Goal: Obtain resource: Obtain resource

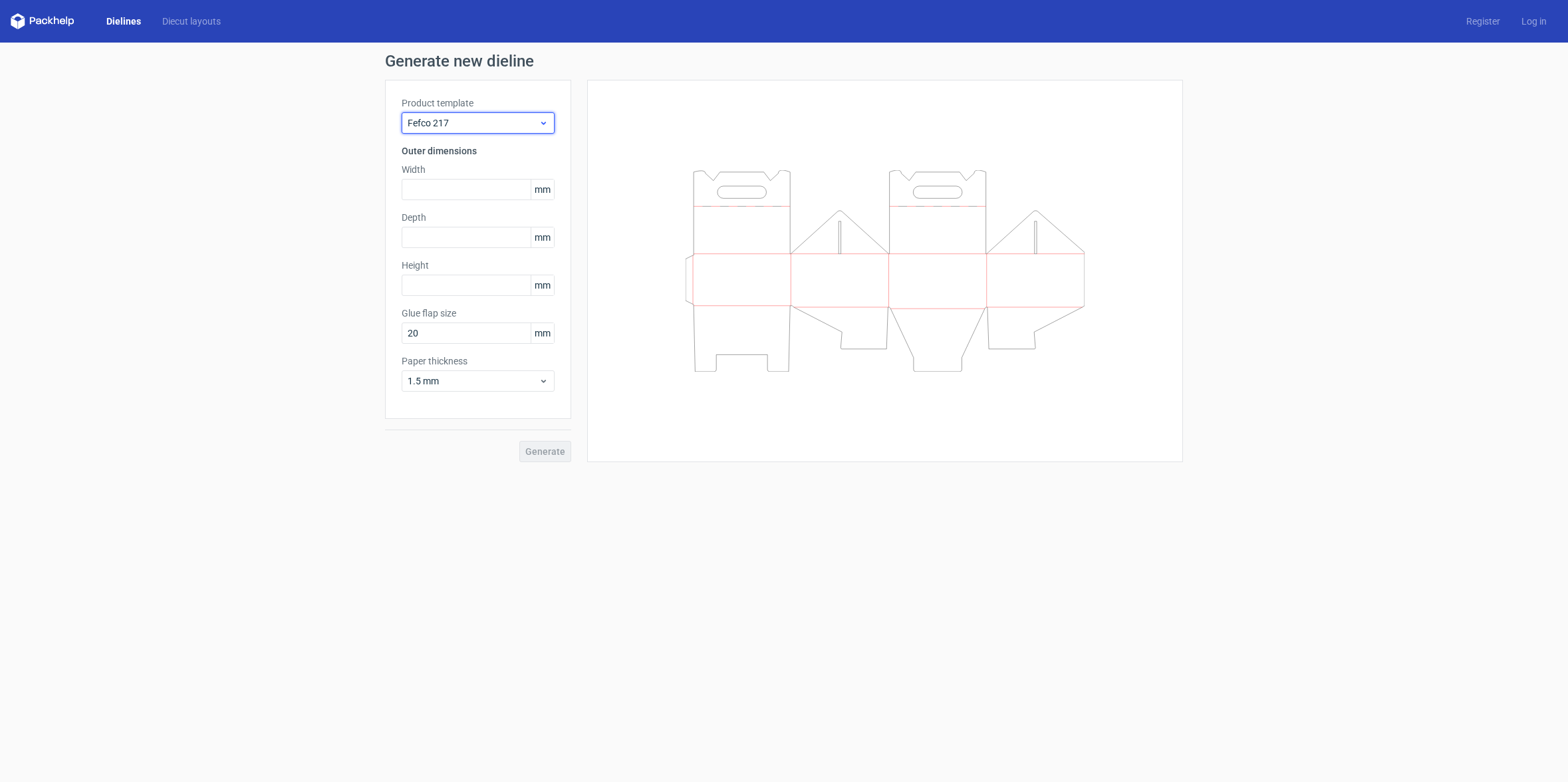
click at [546, 124] on icon at bounding box center [543, 123] width 10 height 10
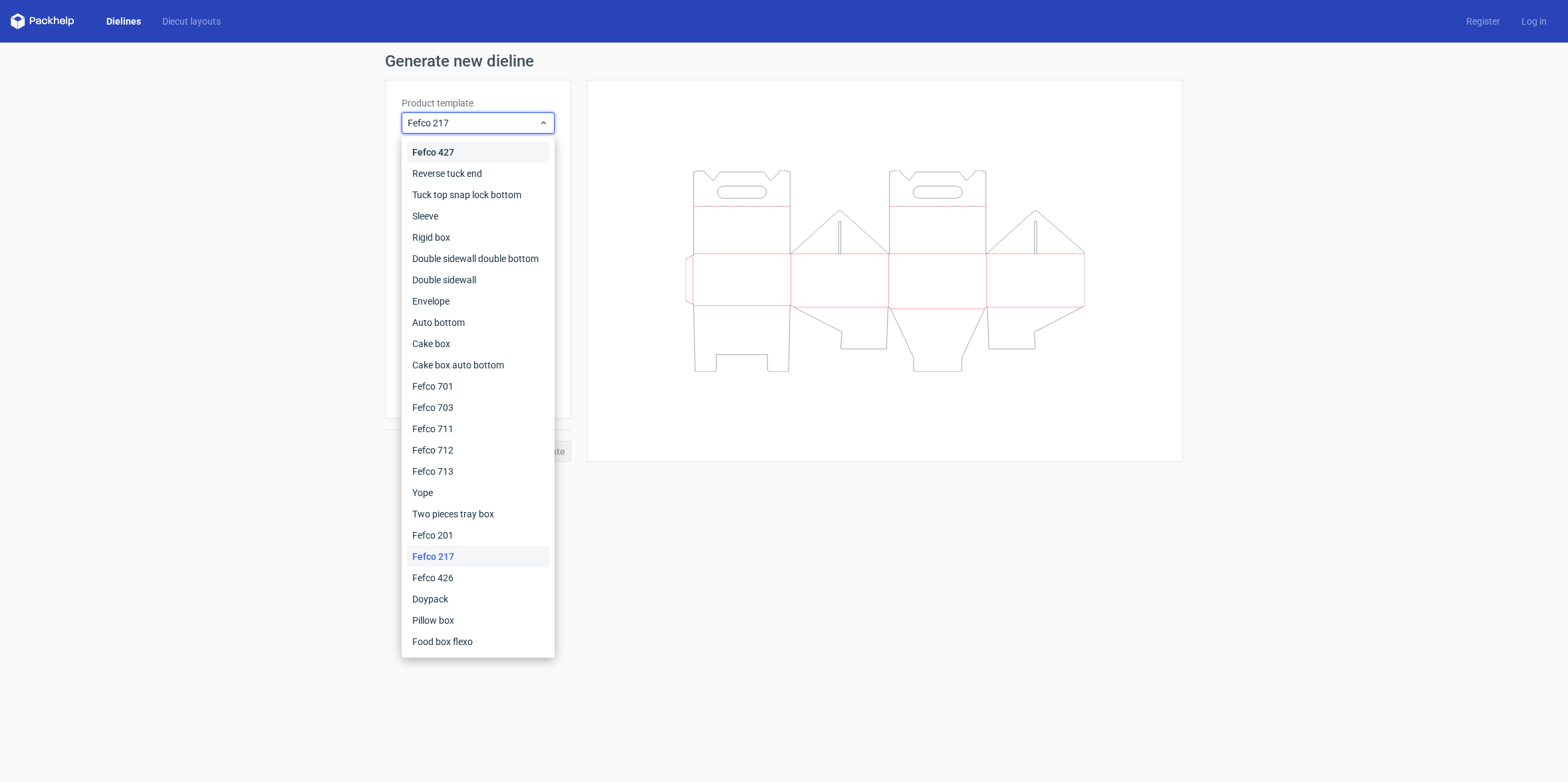
click at [471, 155] on div "Fefco 427" at bounding box center [478, 152] width 142 height 21
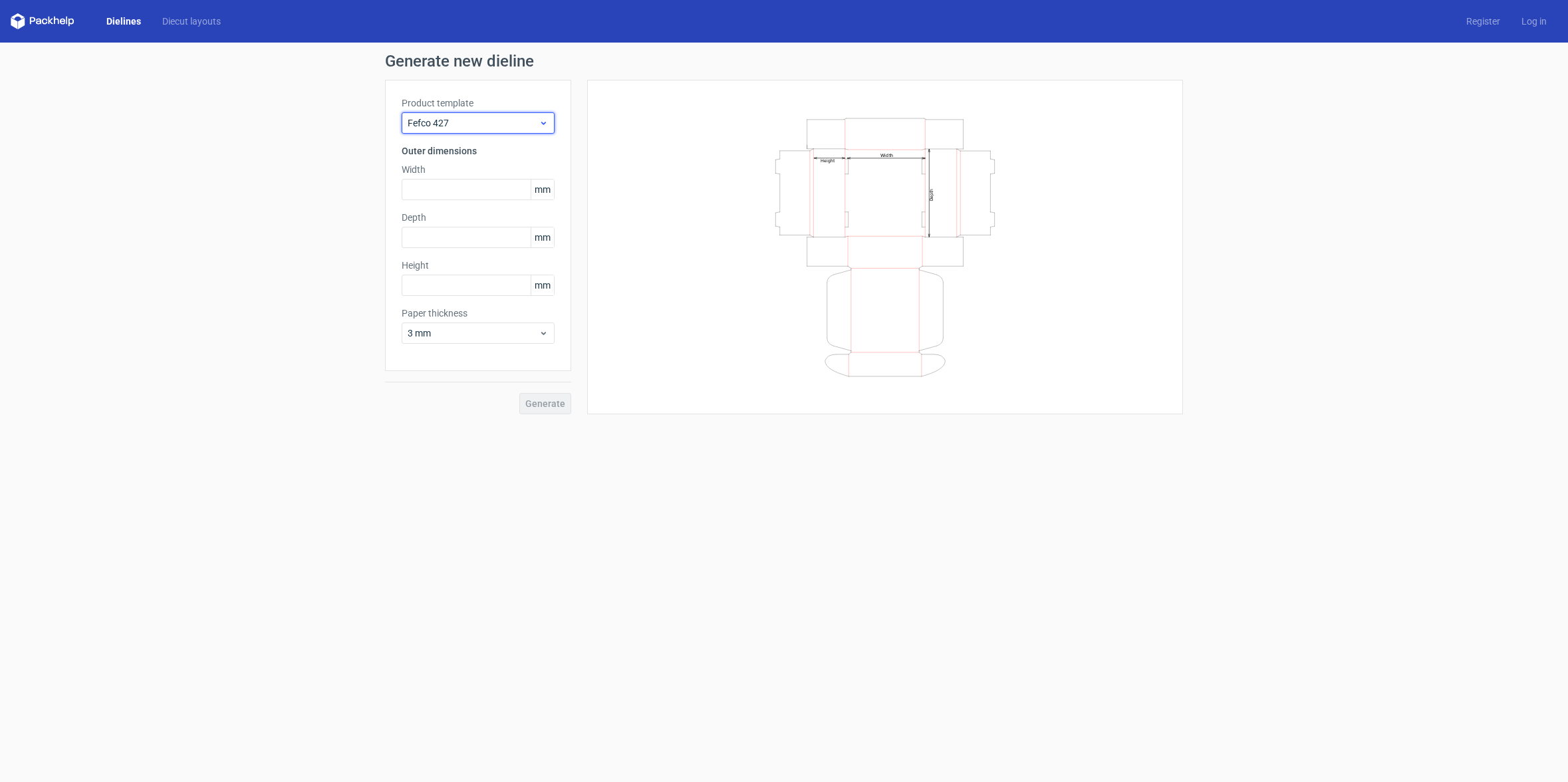
click at [496, 122] on span "Fefco 427" at bounding box center [473, 123] width 131 height 13
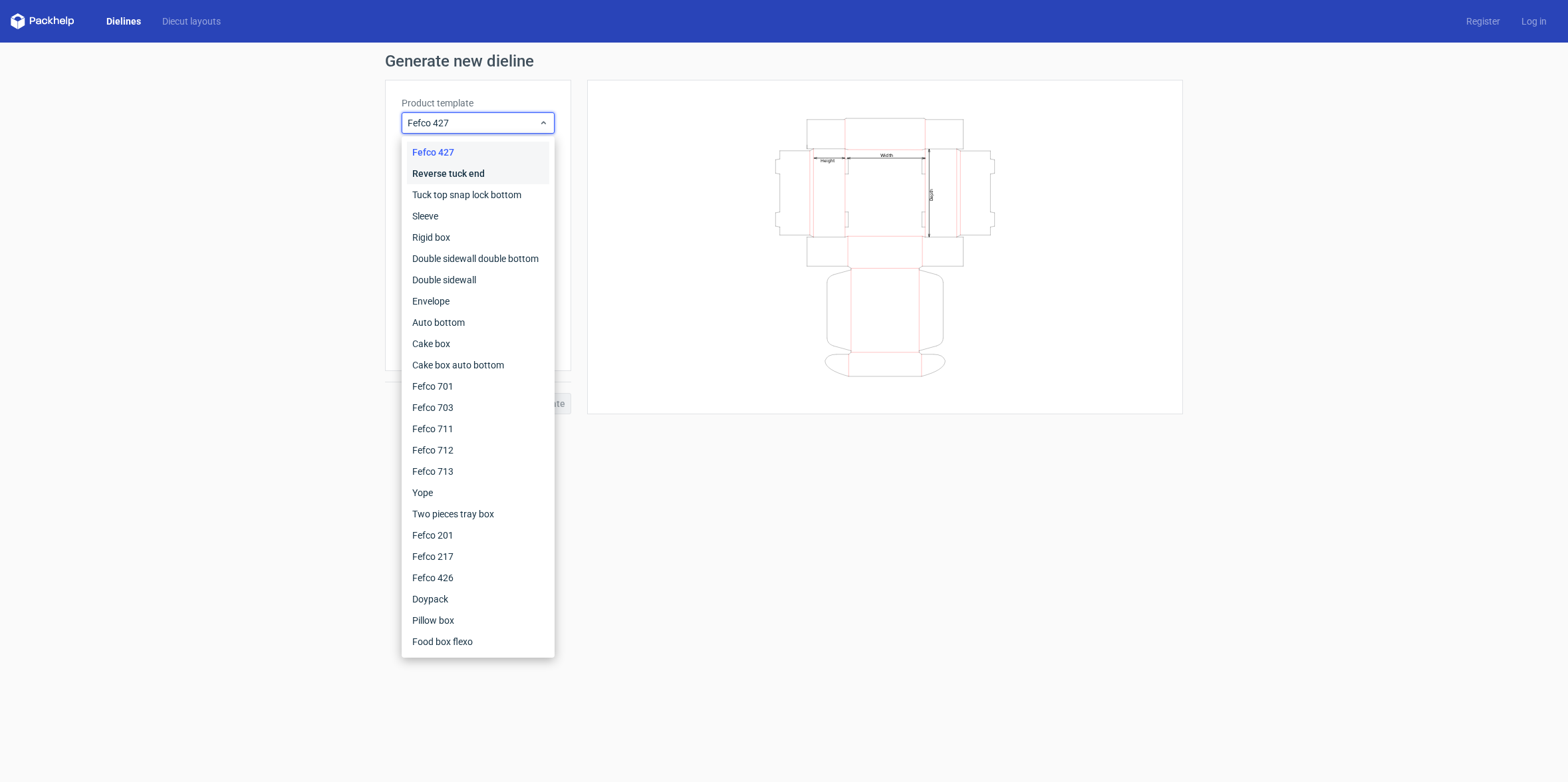
click at [466, 169] on div "Reverse tuck end" at bounding box center [478, 173] width 142 height 21
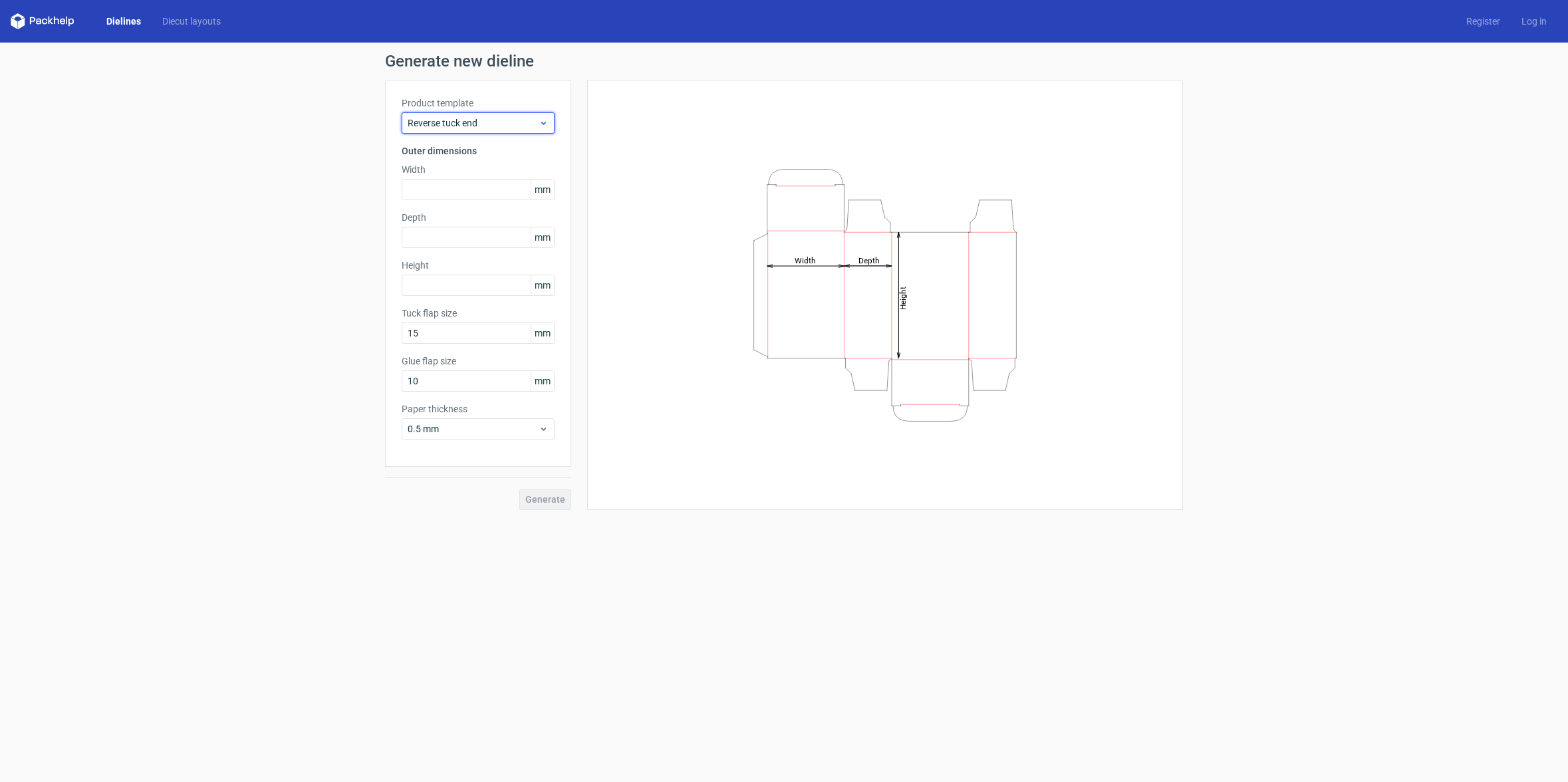
click at [504, 125] on span "Reverse tuck end" at bounding box center [473, 123] width 131 height 13
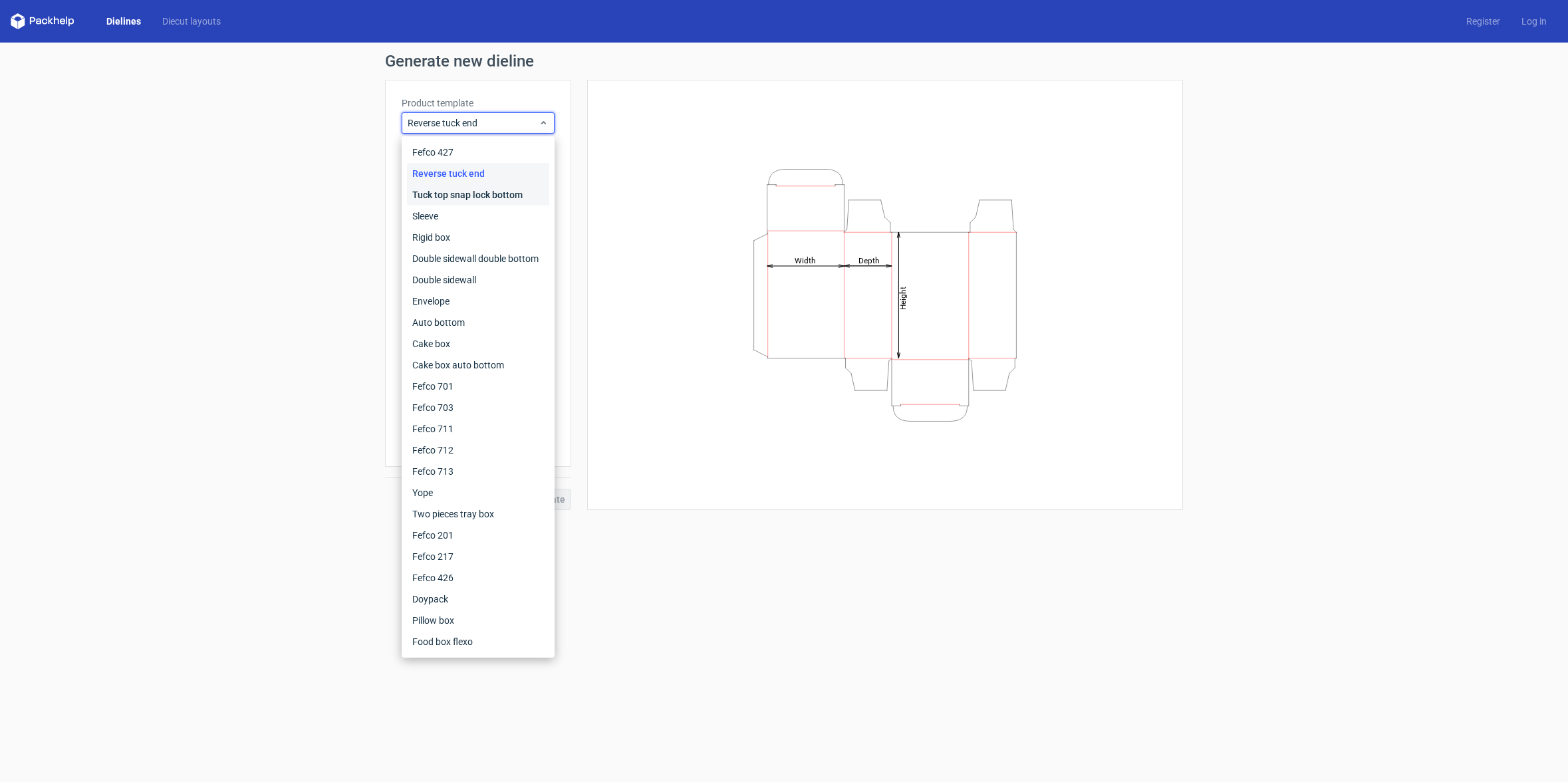
click at [473, 199] on div "Tuck top snap lock bottom" at bounding box center [478, 195] width 142 height 21
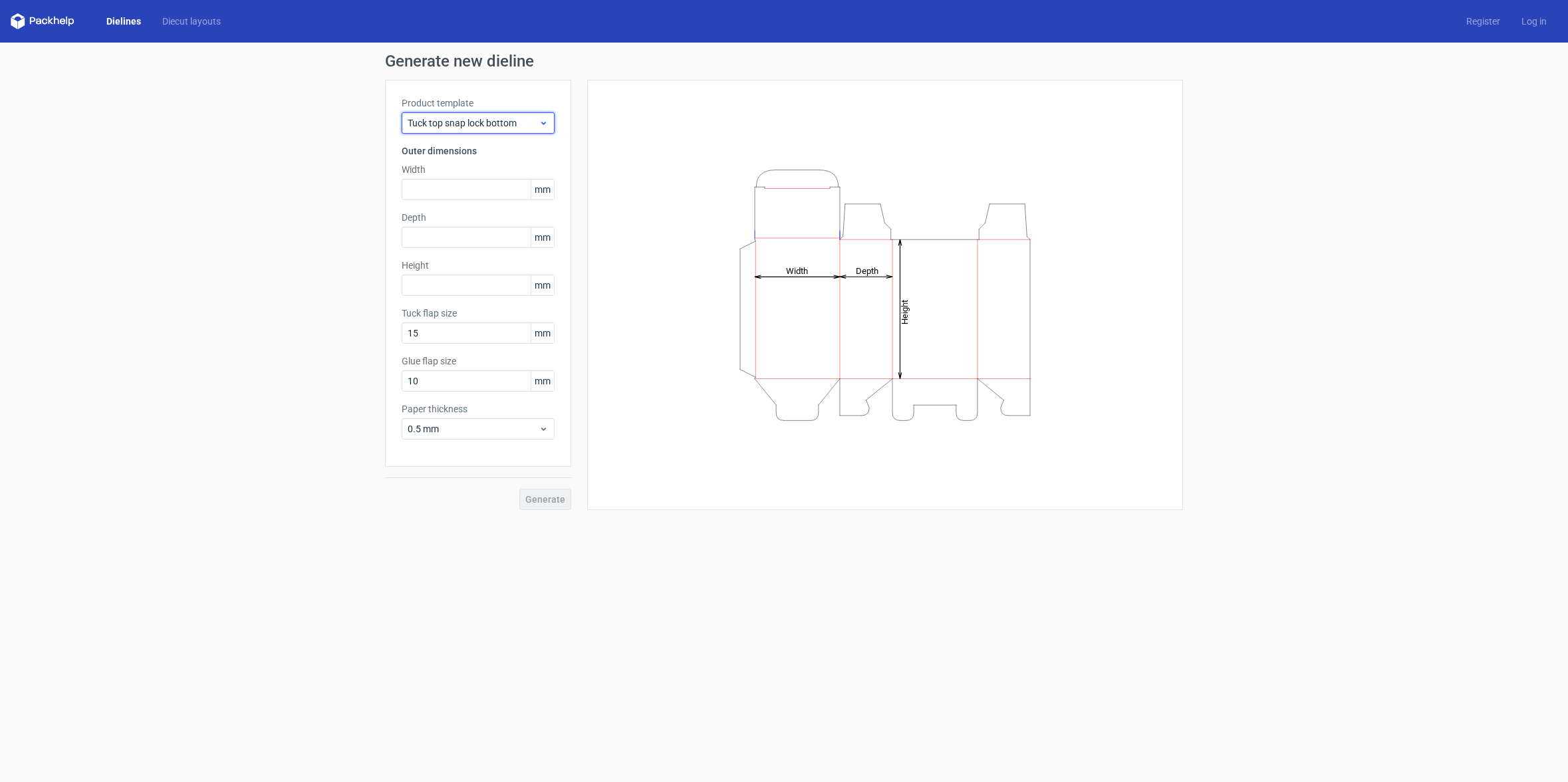
click at [514, 121] on span "Tuck top snap lock bottom" at bounding box center [473, 123] width 131 height 13
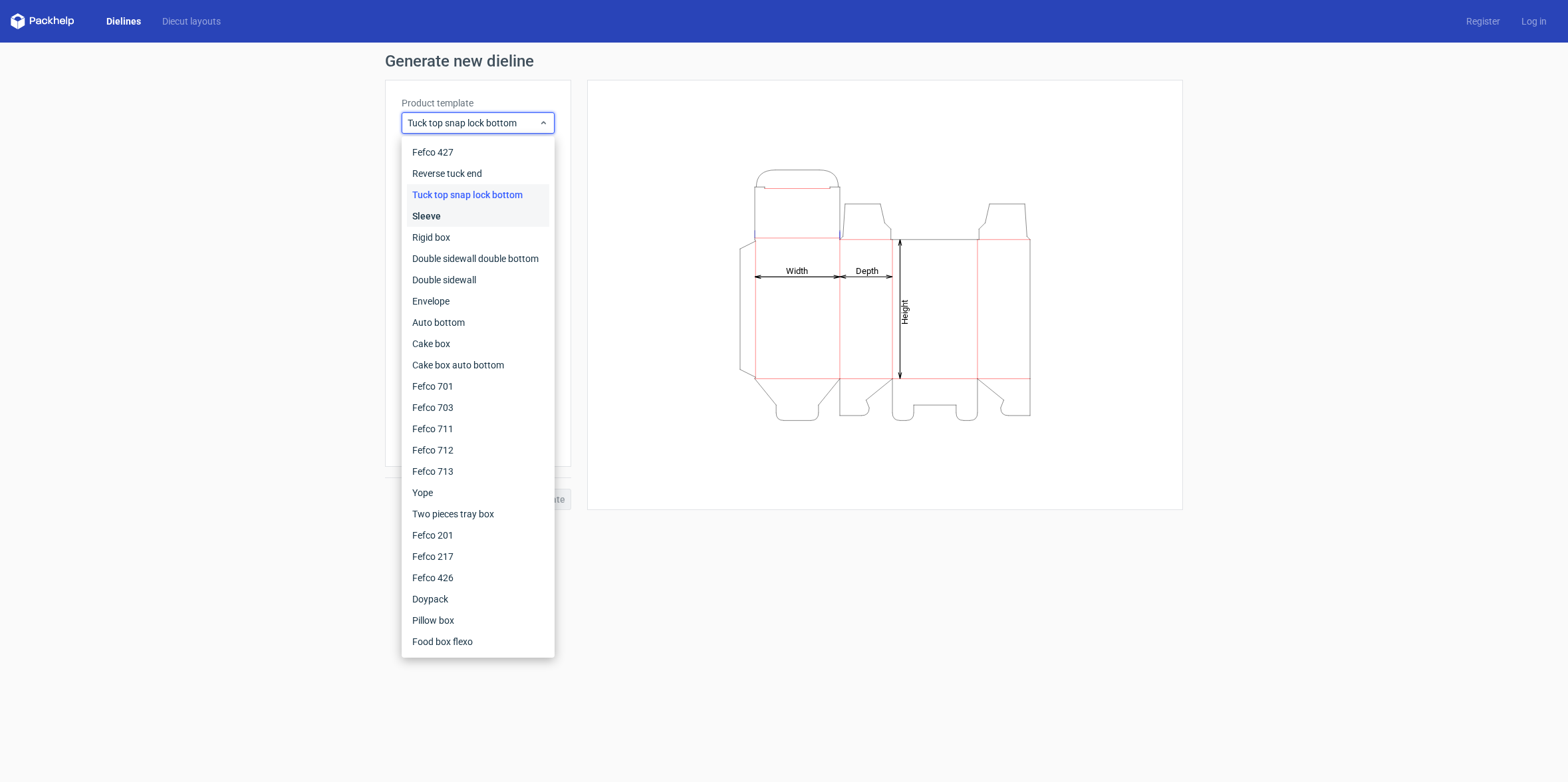
click at [467, 214] on div "Sleeve" at bounding box center [478, 216] width 142 height 21
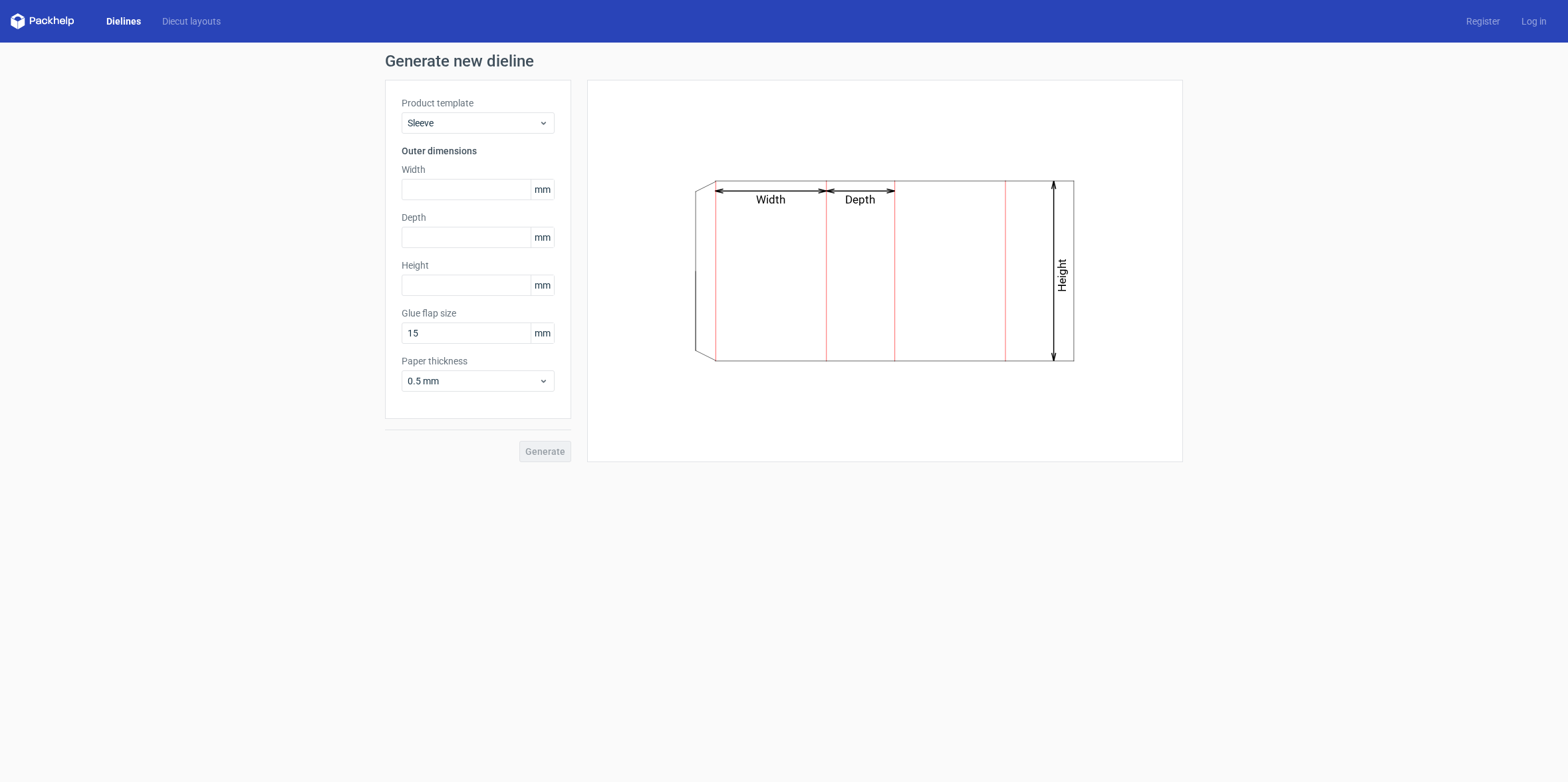
click at [494, 150] on h3 "Outer dimensions" at bounding box center [478, 151] width 153 height 13
click at [518, 122] on span "Sleeve" at bounding box center [473, 123] width 131 height 13
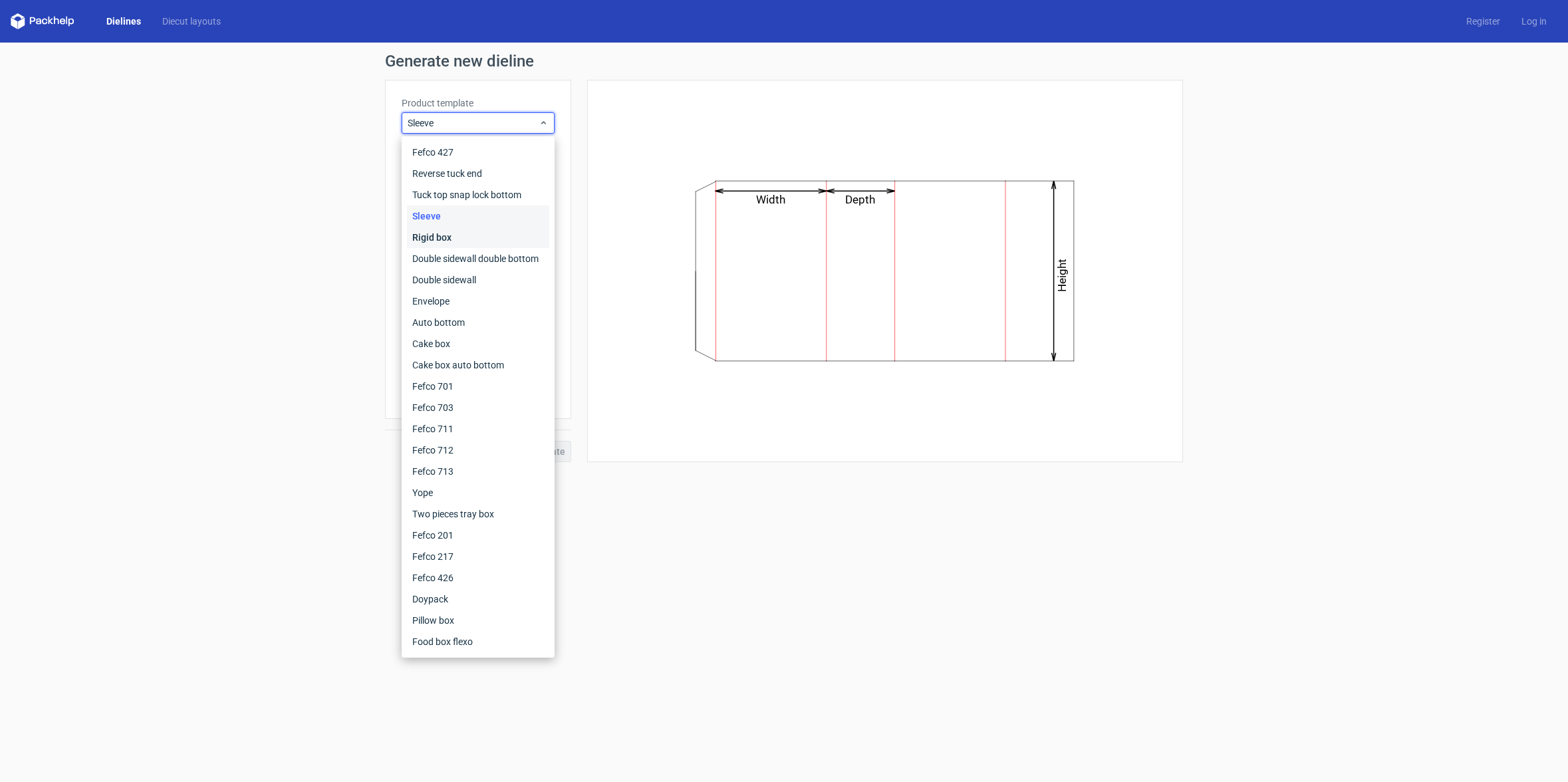
click at [461, 240] on div "Rigid box" at bounding box center [478, 237] width 142 height 21
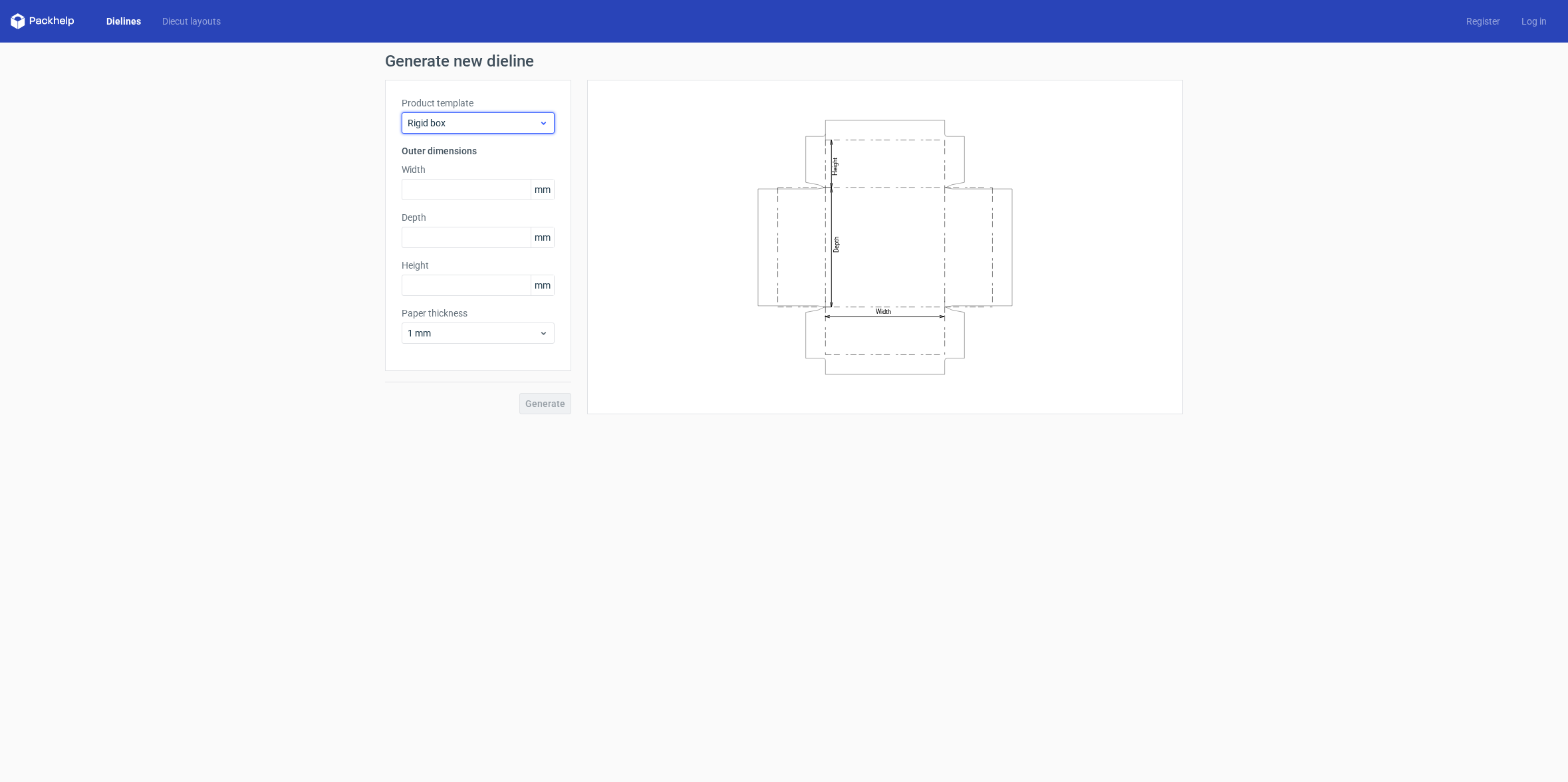
click at [527, 128] on span "Rigid box" at bounding box center [473, 123] width 131 height 13
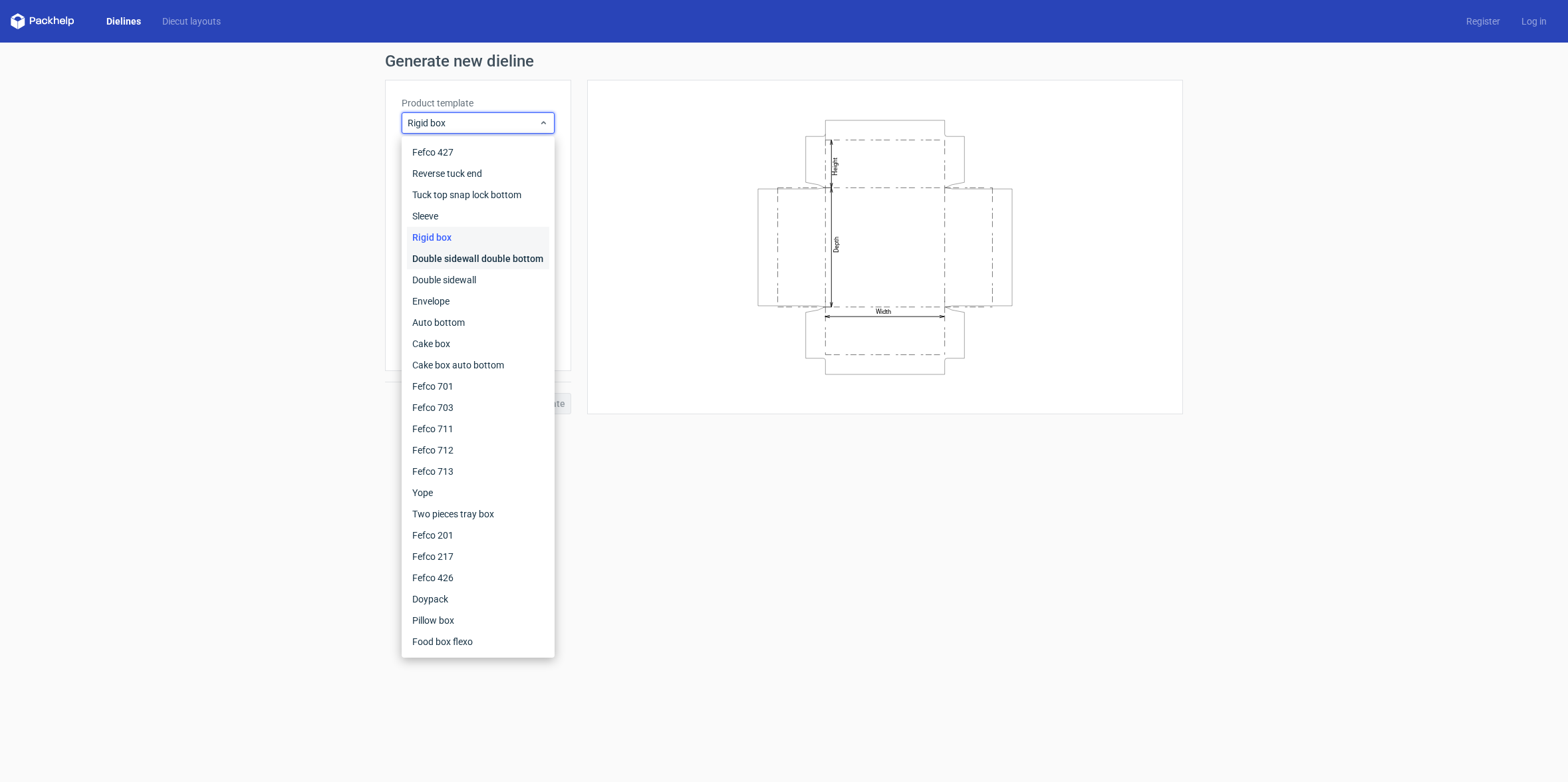
click at [456, 257] on div "Double sidewall double bottom" at bounding box center [478, 258] width 142 height 21
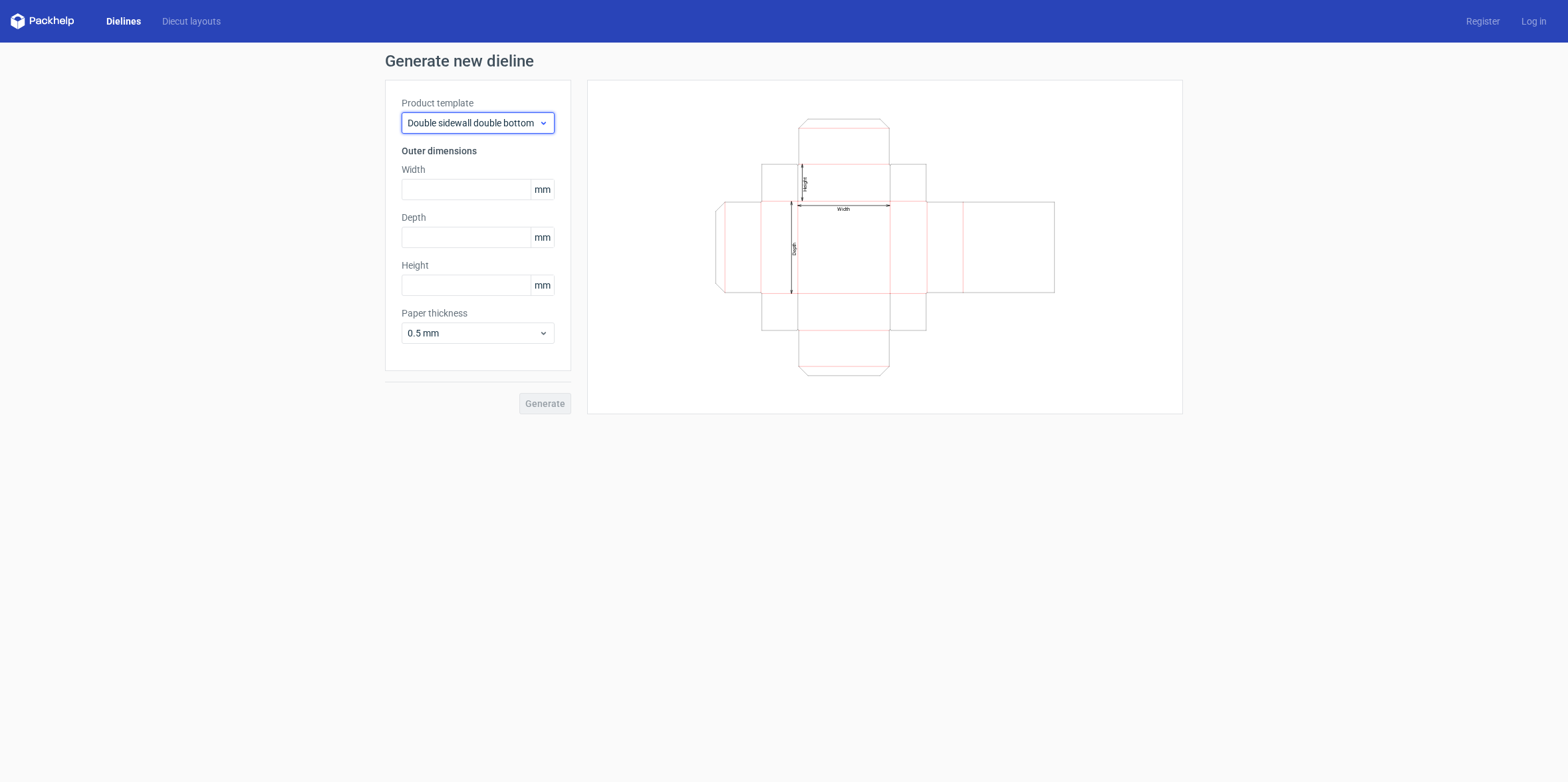
click at [481, 122] on span "Double sidewall double bottom" at bounding box center [473, 123] width 131 height 13
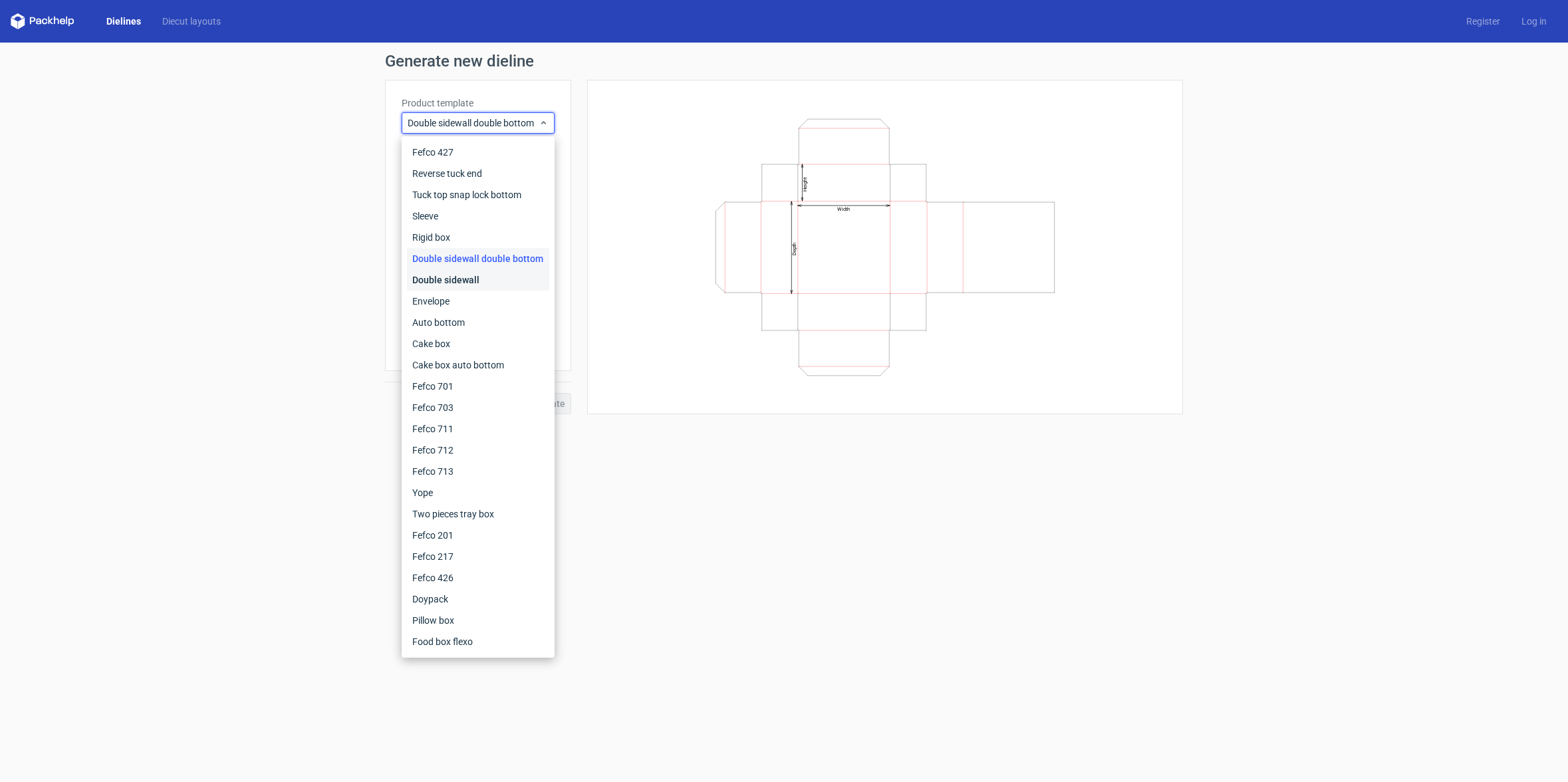
click at [431, 281] on div "Double sidewall" at bounding box center [478, 280] width 142 height 21
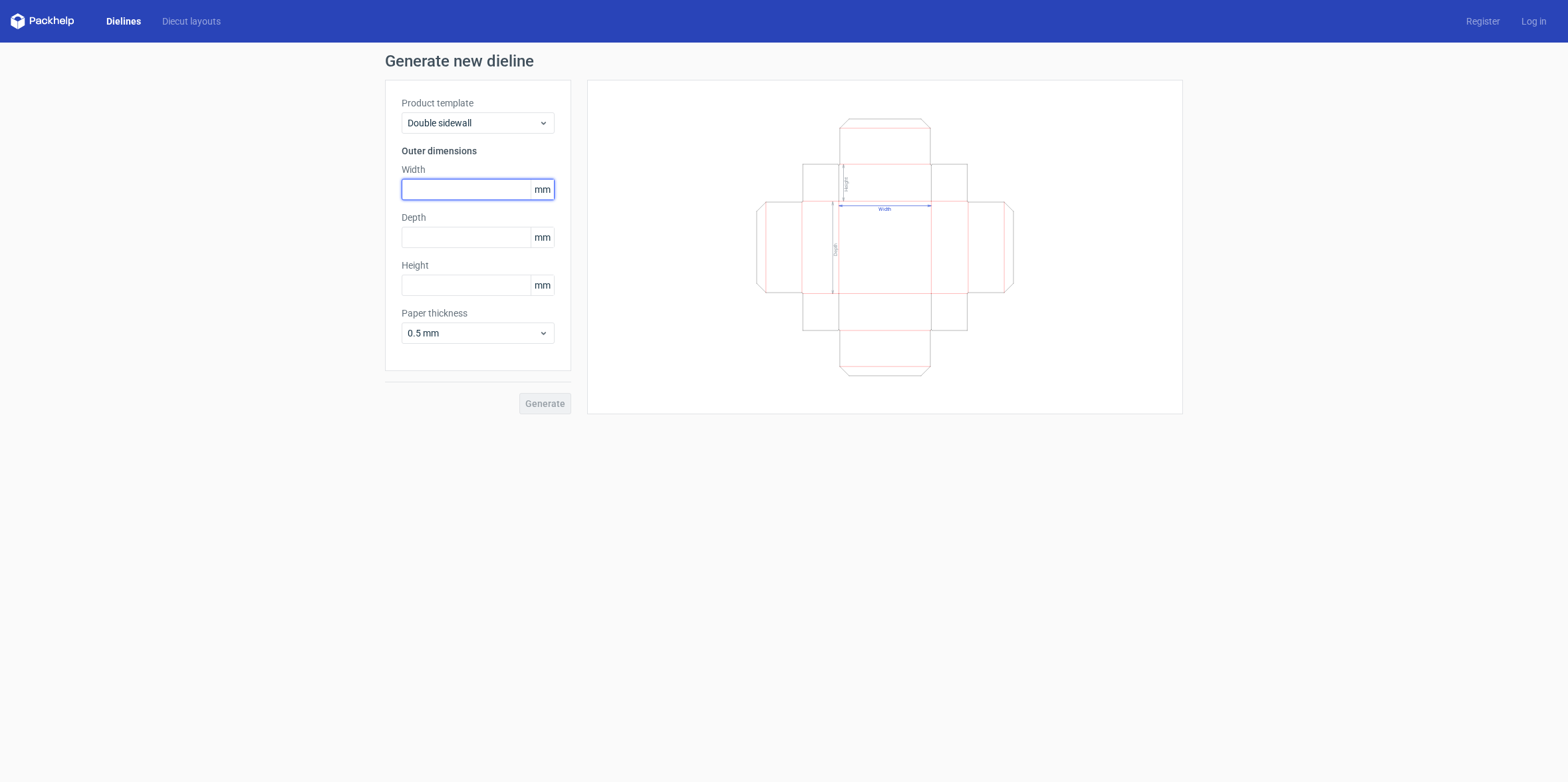
click at [453, 192] on input "text" at bounding box center [478, 189] width 153 height 21
drag, startPoint x: 430, startPoint y: 193, endPoint x: 305, endPoint y: 188, distance: 125.1
click at [306, 189] on div "Generate new dieline Product template Double sidewall Outer dimensions Width 8 …" at bounding box center [784, 234] width 1568 height 382
type input "80"
type input "30"
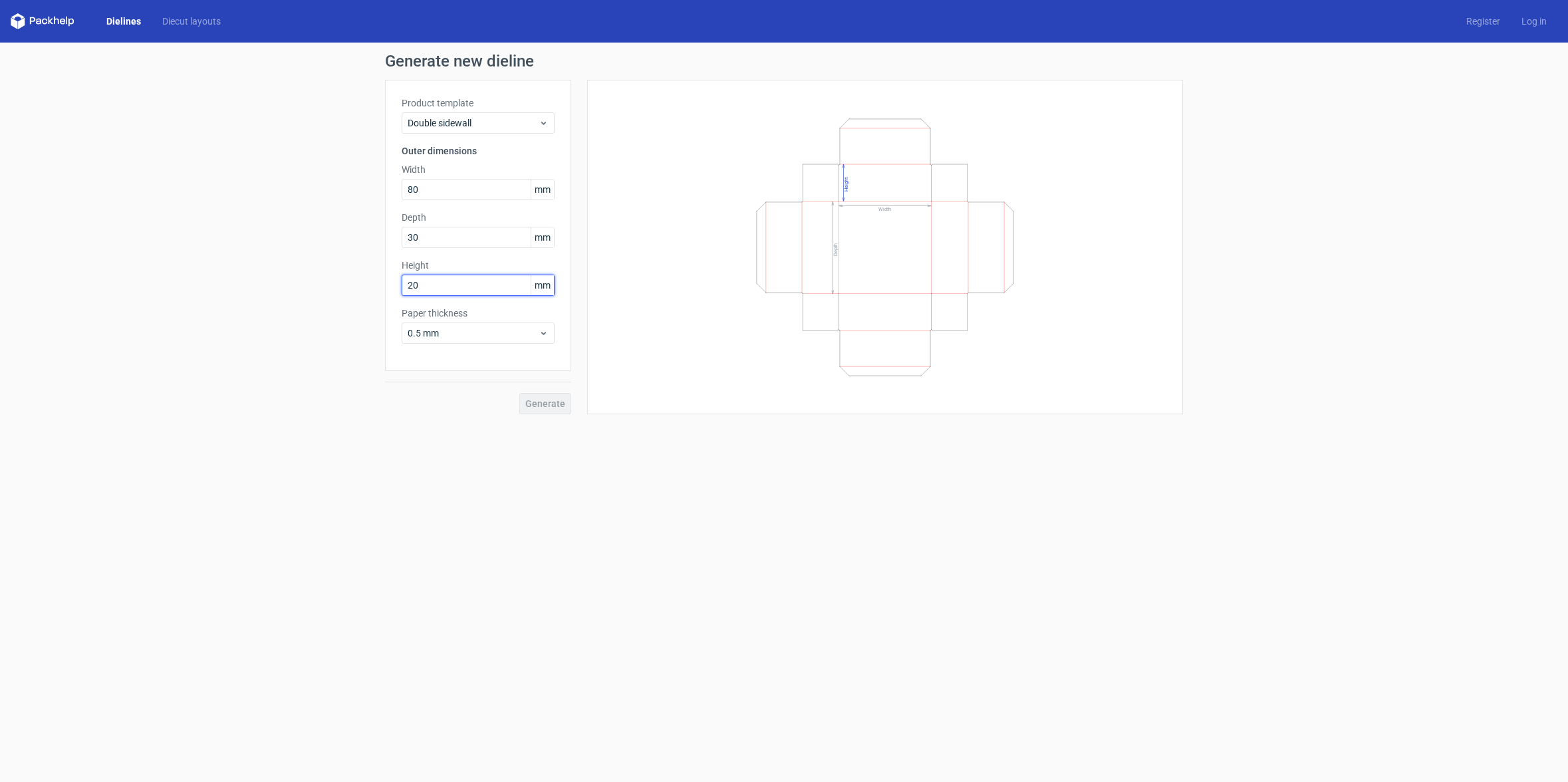
type input "204"
click at [545, 406] on span "Generate" at bounding box center [545, 403] width 40 height 10
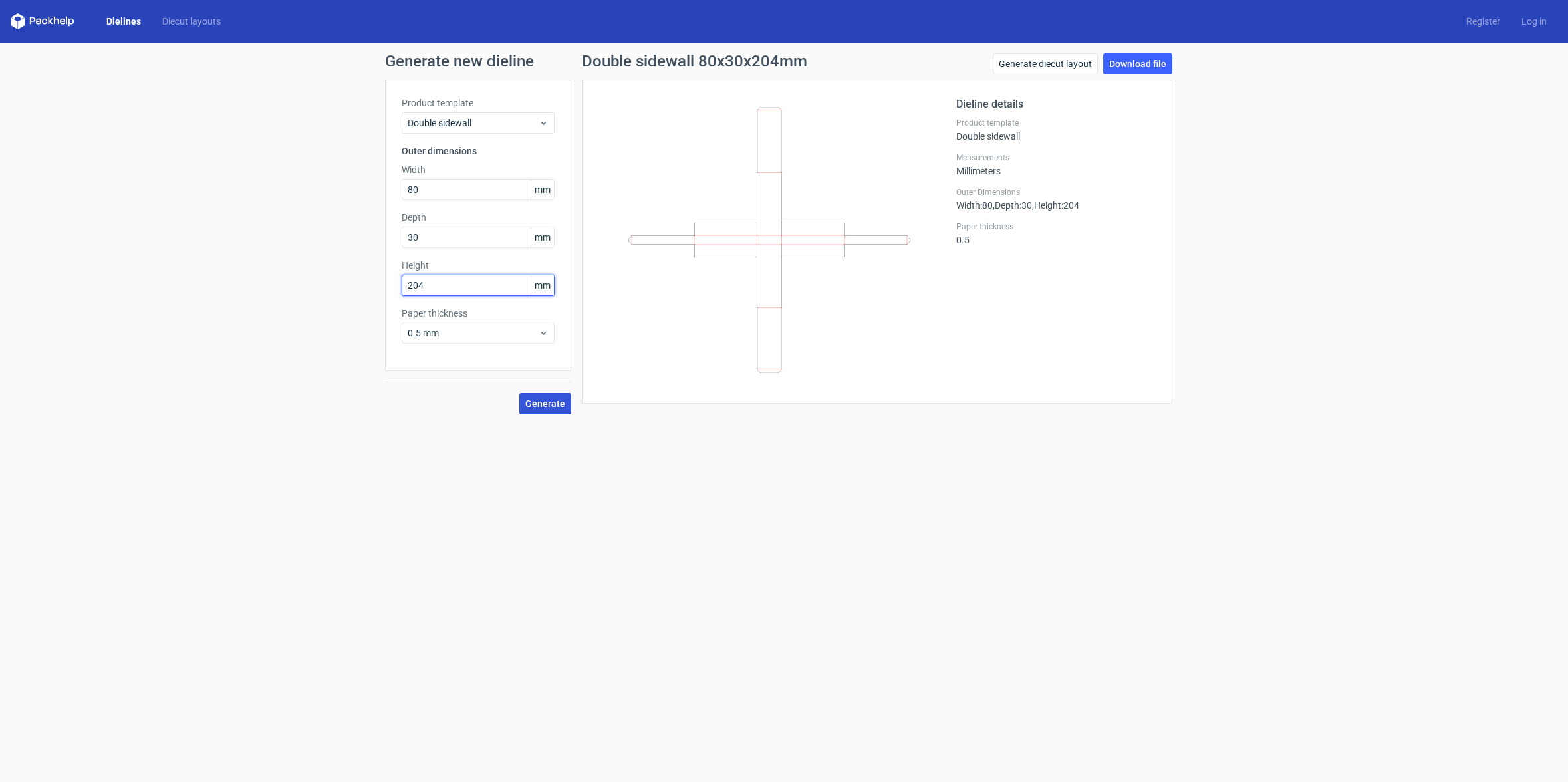
drag, startPoint x: 378, startPoint y: 283, endPoint x: 264, endPoint y: 276, distance: 114.2
click at [263, 276] on div "Generate new dieline Product template Double sidewall Outer dimensions Width 80…" at bounding box center [784, 234] width 1568 height 382
drag, startPoint x: 430, startPoint y: 242, endPoint x: 228, endPoint y: 234, distance: 202.2
click at [266, 235] on div "Generate new dieline Product template Double sidewall Outer dimensions Width 80…" at bounding box center [784, 234] width 1568 height 382
click at [428, 190] on input "80" at bounding box center [478, 189] width 153 height 21
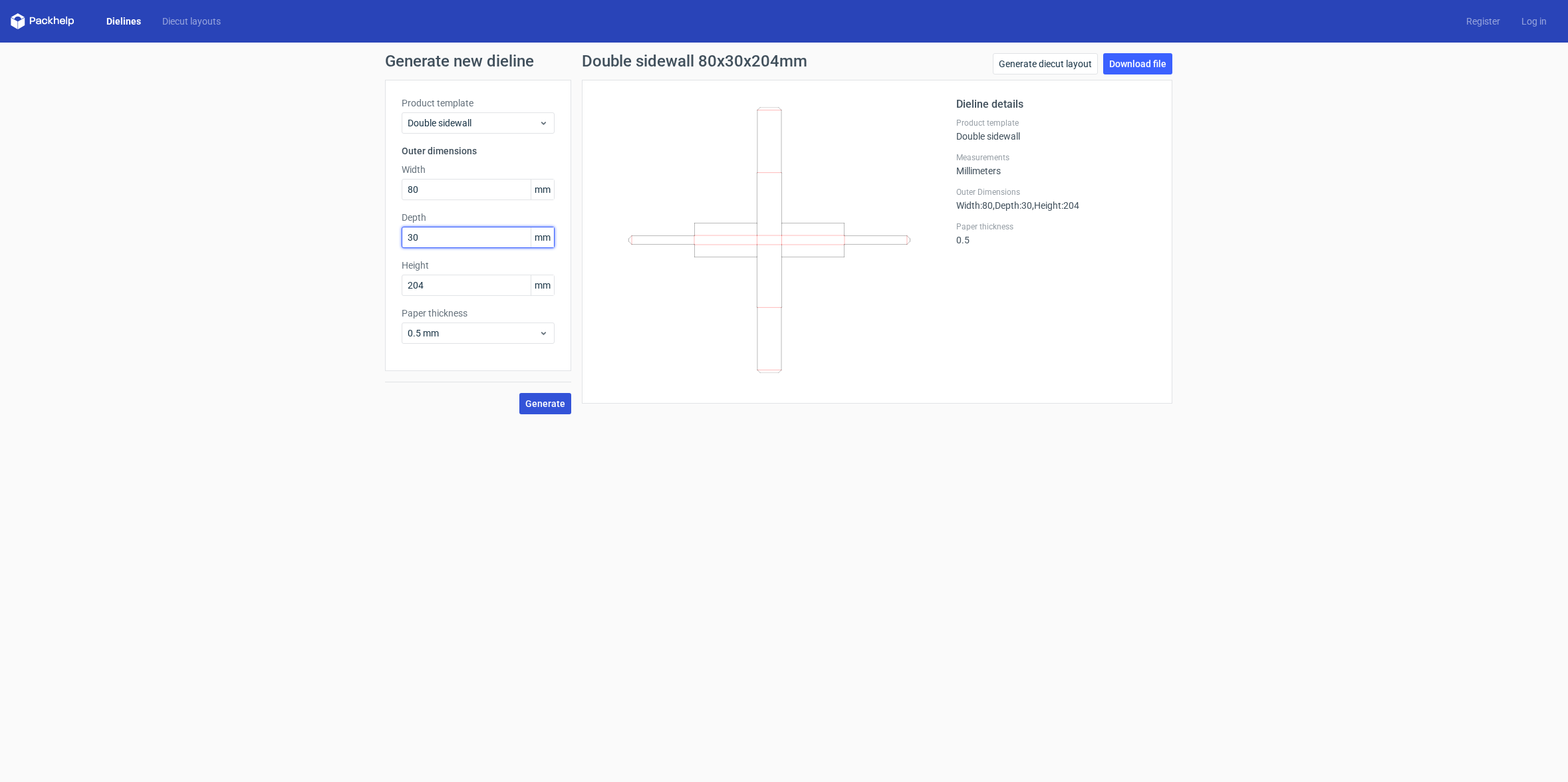
drag, startPoint x: 421, startPoint y: 237, endPoint x: 271, endPoint y: 237, distance: 150.0
click at [274, 237] on div "Generate new dieline Product template Double sidewall Outer dimensions Width 80…" at bounding box center [784, 234] width 1568 height 382
type input "80"
click at [546, 405] on span "Generate" at bounding box center [545, 403] width 40 height 10
drag, startPoint x: 430, startPoint y: 189, endPoint x: 226, endPoint y: 186, distance: 204.0
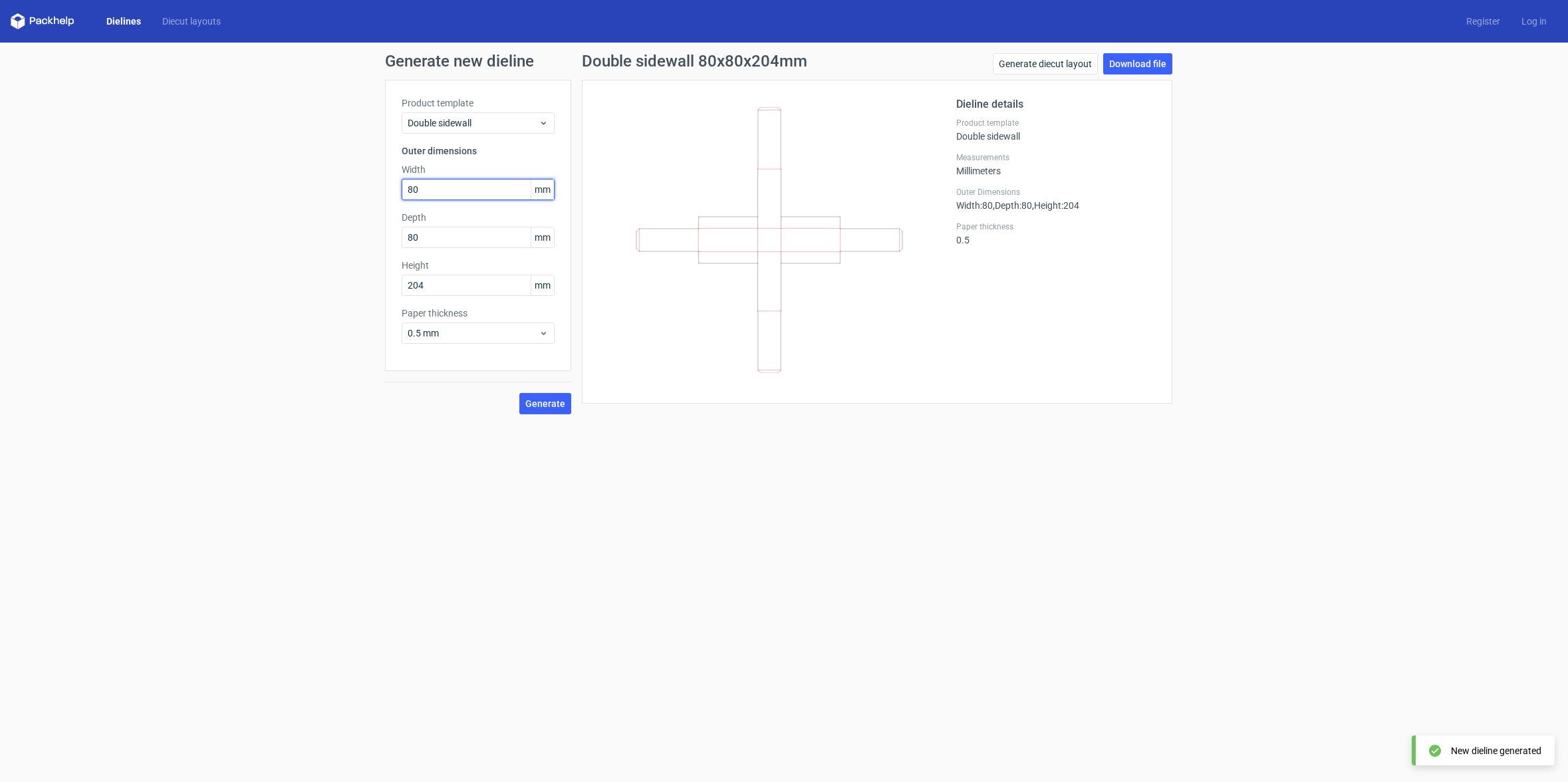
click at [233, 186] on div "Generate new dieline Product template Double sidewall Outer dimensions Width 80…" at bounding box center [784, 234] width 1568 height 382
type input "30"
click at [545, 411] on button "Generate" at bounding box center [545, 403] width 52 height 21
drag, startPoint x: 254, startPoint y: 235, endPoint x: 218, endPoint y: 235, distance: 36.0
click at [220, 235] on div "Generate new dieline Product template Double sidewall Outer dimensions Width 30…" at bounding box center [784, 234] width 1568 height 382
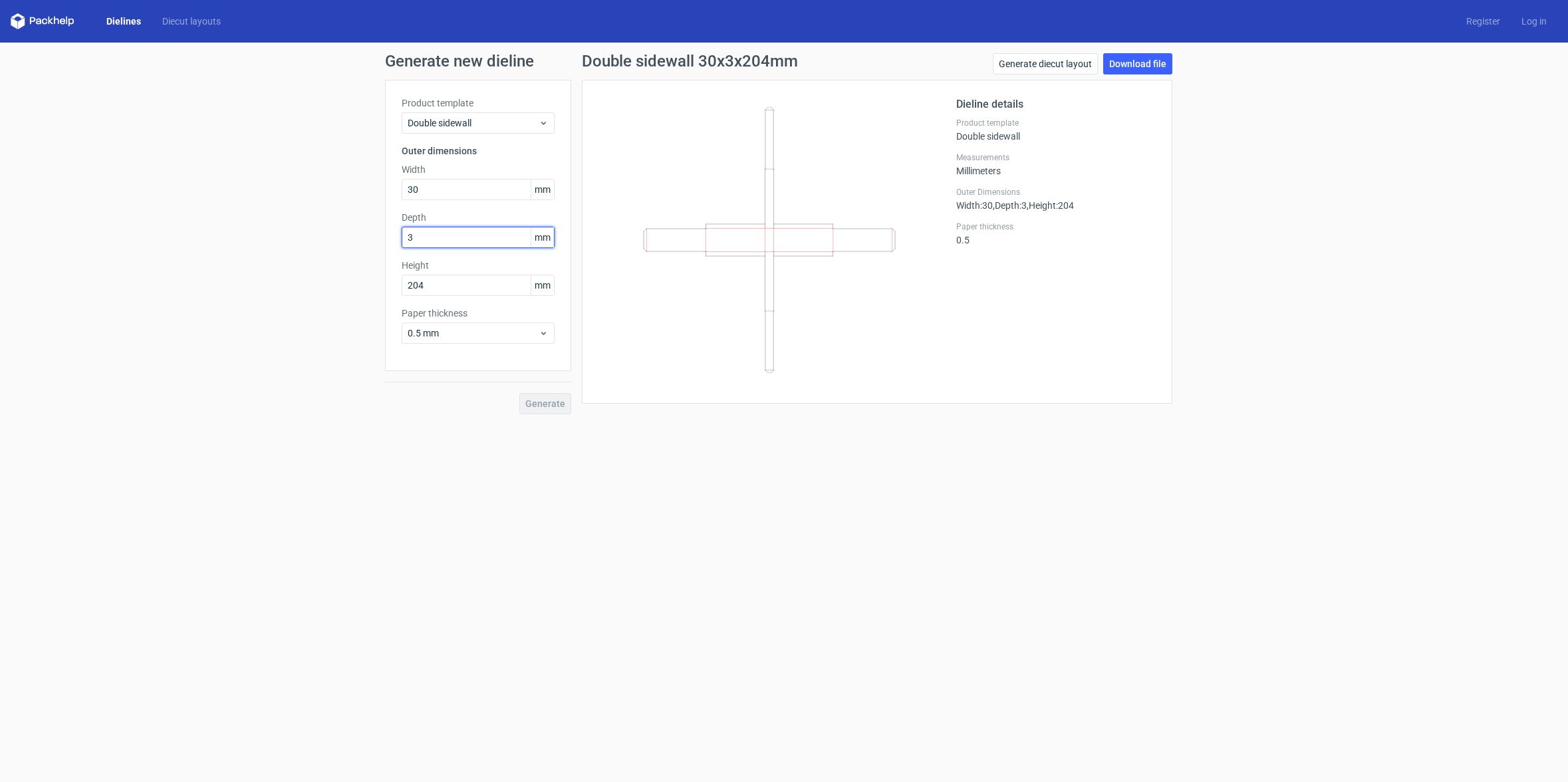
type input "30"
click at [437, 285] on input "204" at bounding box center [478, 285] width 153 height 21
drag, startPoint x: 444, startPoint y: 285, endPoint x: 248, endPoint y: 287, distance: 196.0
click at [248, 287] on div "Generate new dieline Product template Double sidewall Outer dimensions Width 30…" at bounding box center [784, 234] width 1568 height 382
type input "204"
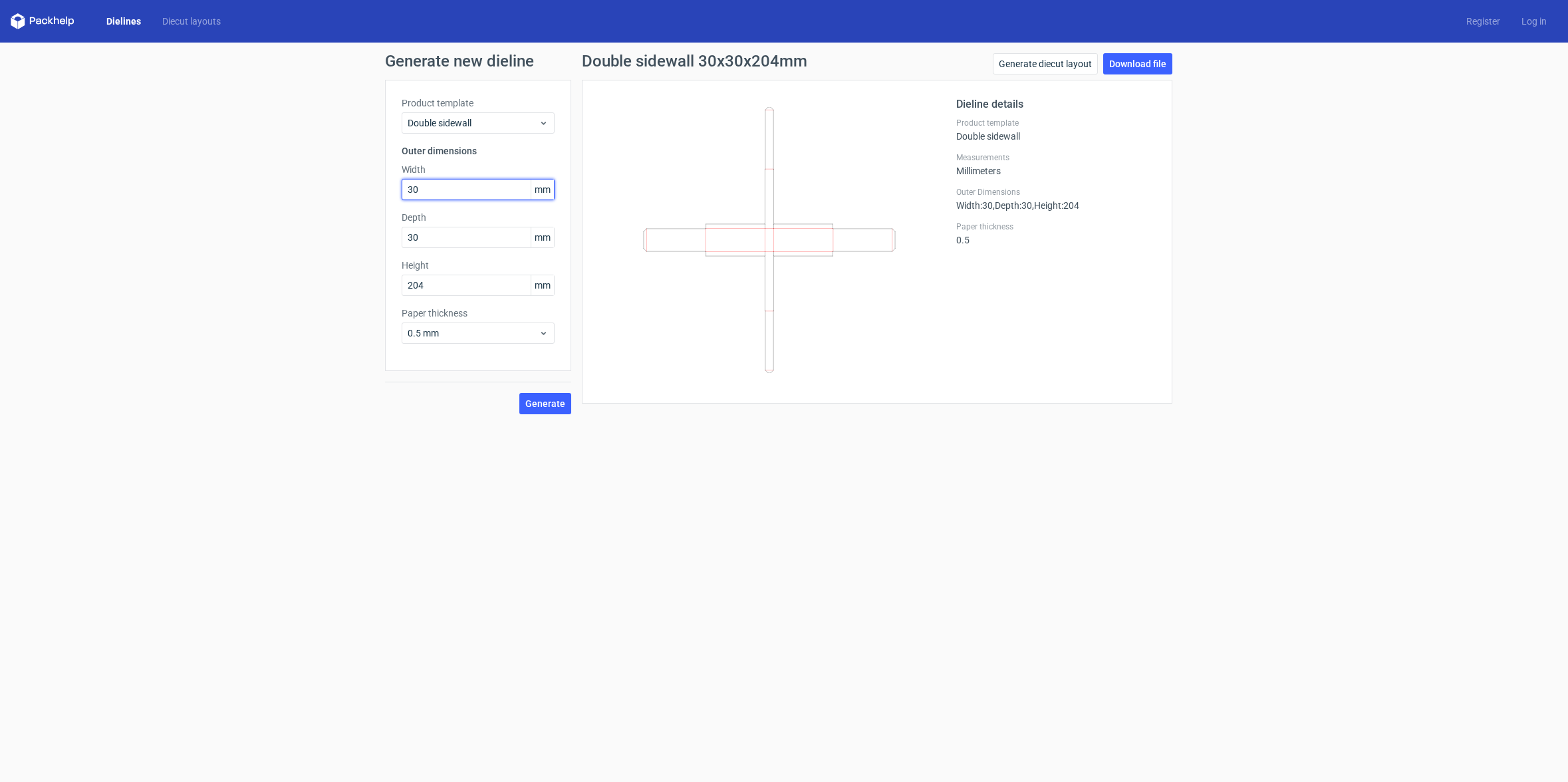
drag, startPoint x: 418, startPoint y: 194, endPoint x: 361, endPoint y: 195, distance: 57.0
click at [365, 195] on div "Generate new dieline Product template Double sidewall Outer dimensions Width 30…" at bounding box center [784, 234] width 1568 height 382
drag, startPoint x: 450, startPoint y: 189, endPoint x: 297, endPoint y: 175, distance: 153.6
click at [297, 175] on div "Generate new dieline Product template Double sidewall Outer dimensions Width 30…" at bounding box center [784, 234] width 1568 height 382
click at [426, 240] on input "30" at bounding box center [478, 237] width 153 height 21
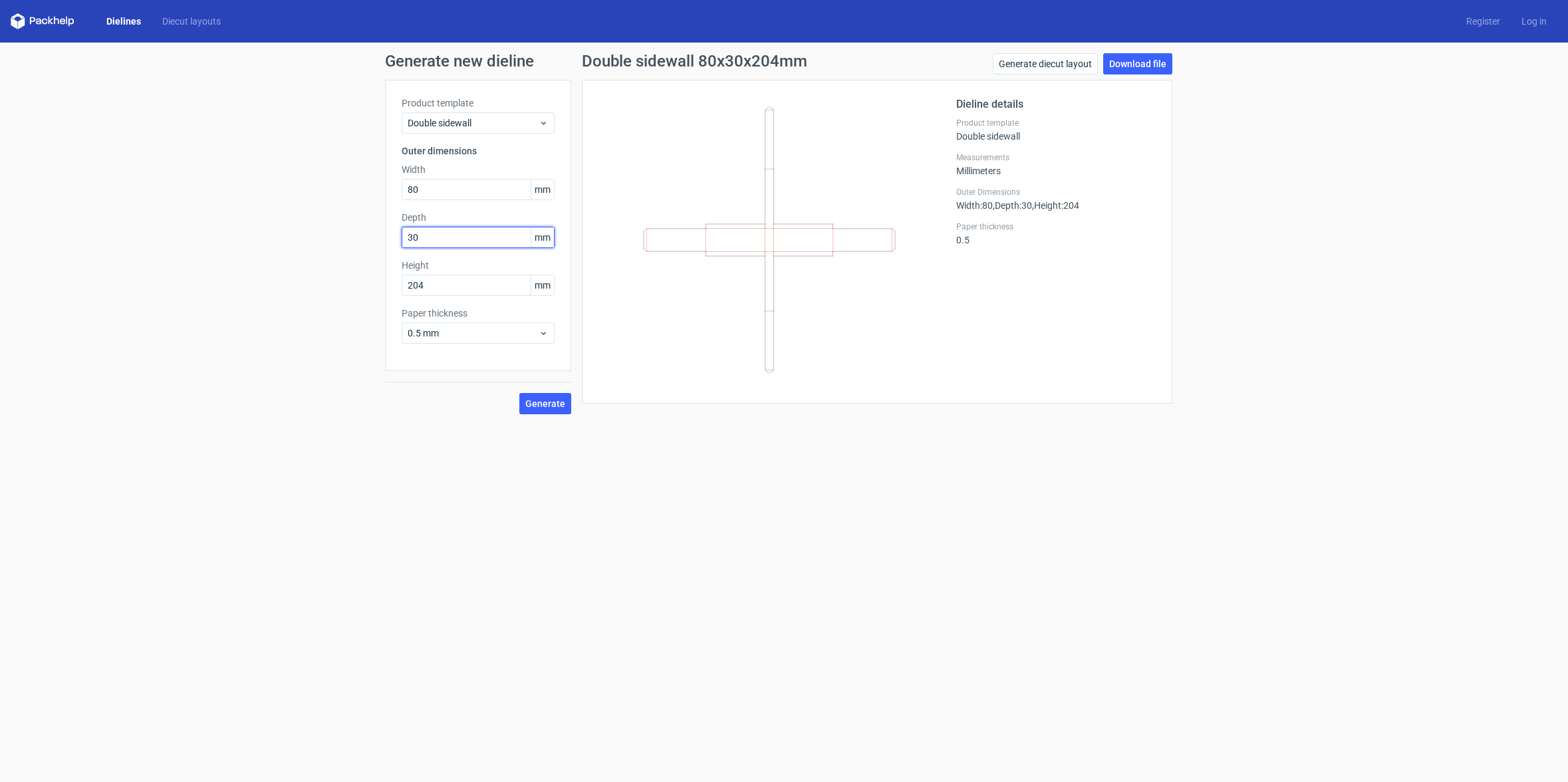
drag, startPoint x: 425, startPoint y: 237, endPoint x: 206, endPoint y: 232, distance: 219.1
click at [206, 232] on div "Generate new dieline Product template Double sidewall Outer dimensions Width 80…" at bounding box center [784, 234] width 1568 height 382
click at [544, 398] on button "Generate" at bounding box center [545, 403] width 52 height 21
click at [547, 189] on span "mm" at bounding box center [541, 189] width 23 height 20
click at [548, 189] on span "mm" at bounding box center [541, 189] width 23 height 20
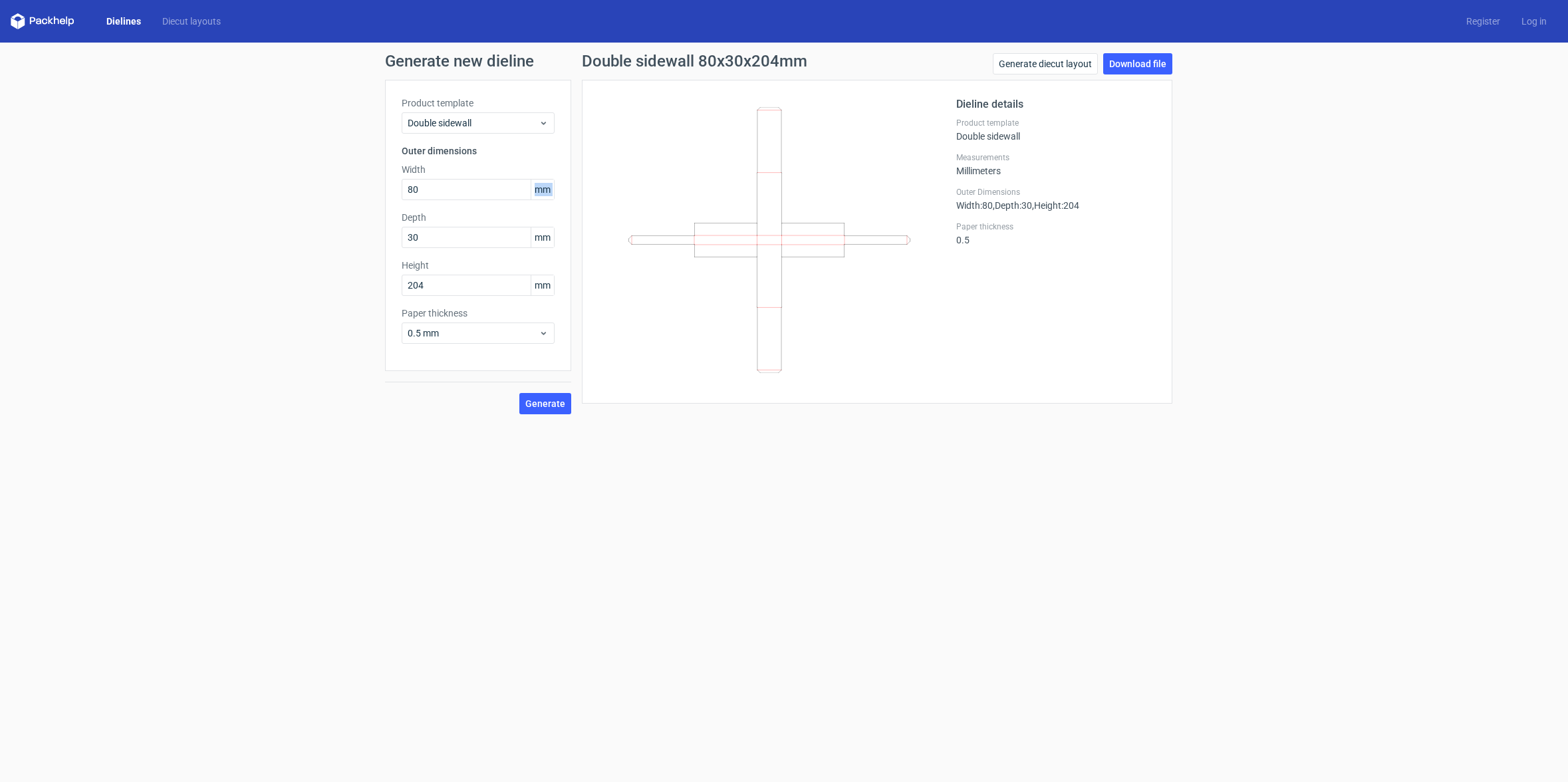
click at [548, 189] on span "mm" at bounding box center [541, 189] width 23 height 20
click at [437, 187] on input "80" at bounding box center [478, 189] width 153 height 21
drag, startPoint x: 240, startPoint y: 169, endPoint x: 197, endPoint y: 168, distance: 43.0
click at [197, 168] on div "Generate new dieline Product template Double sidewall Outer dimensions Width 80…" at bounding box center [784, 234] width 1568 height 382
drag, startPoint x: 447, startPoint y: 189, endPoint x: 225, endPoint y: 187, distance: 222.0
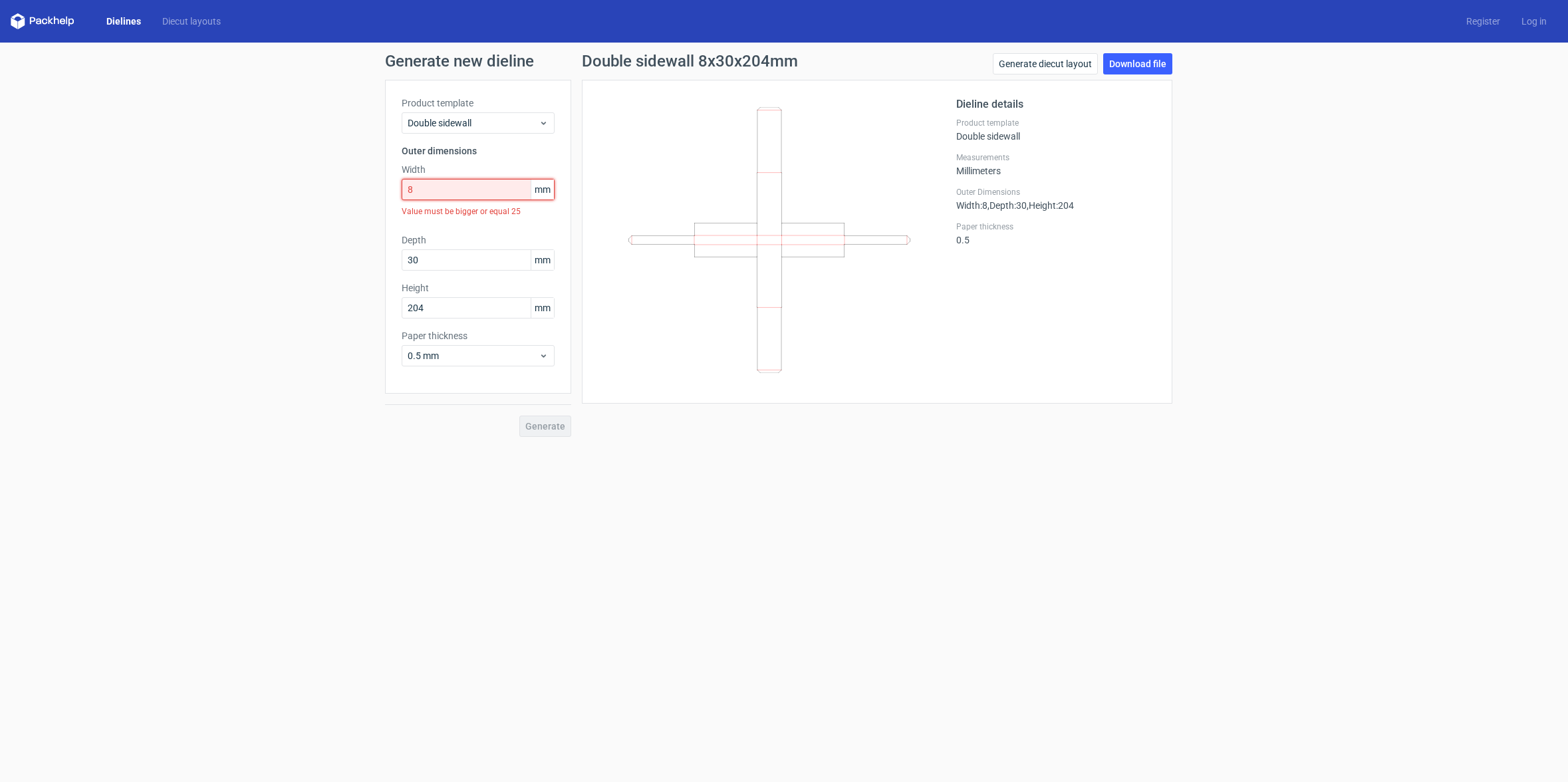
click at [225, 187] on div "Generate new dieline Product template Double sidewall Outer dimensions Width 8 …" at bounding box center [784, 245] width 1568 height 405
type input "80"
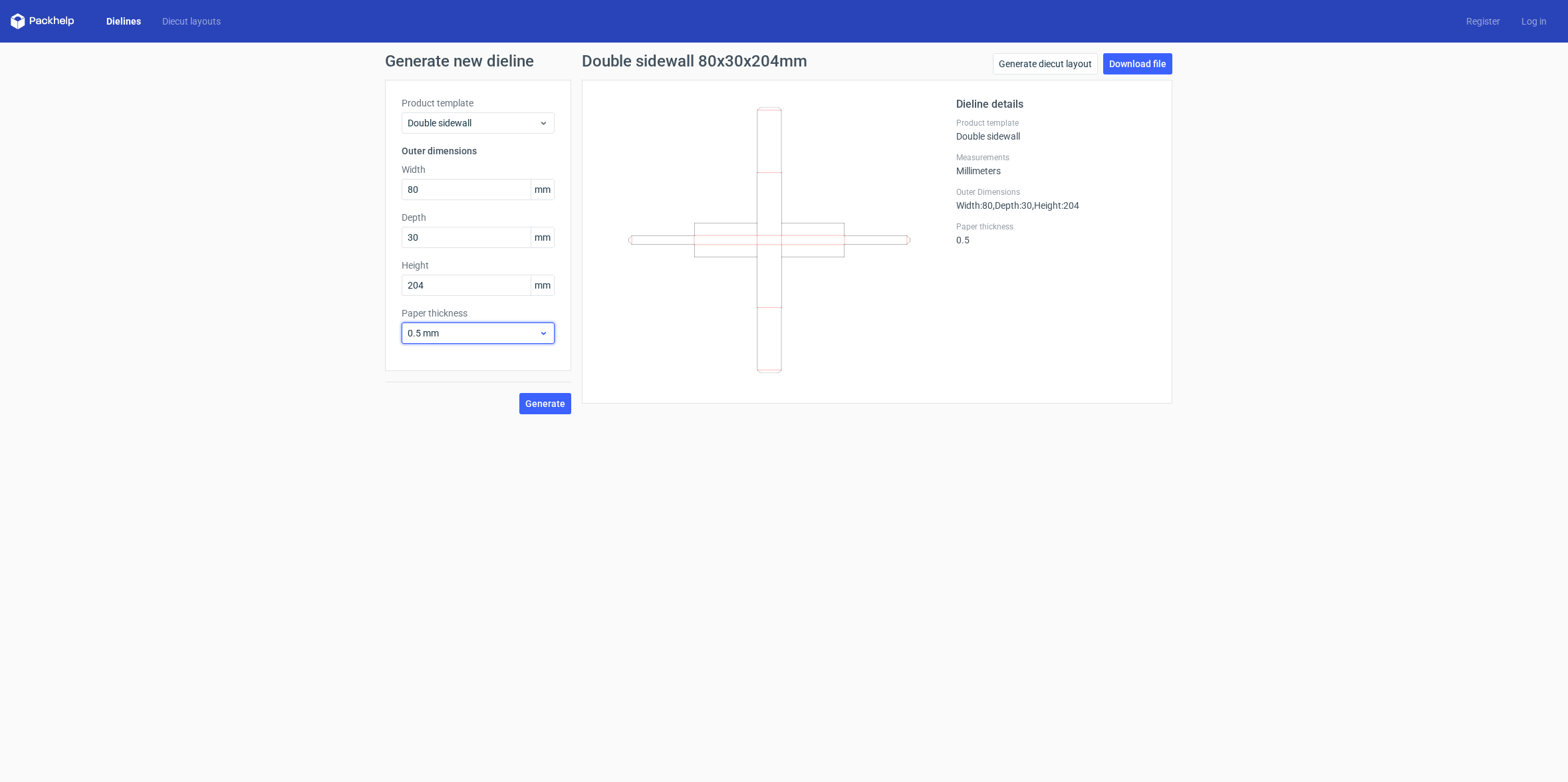
click at [546, 331] on icon at bounding box center [543, 333] width 10 height 10
drag, startPoint x: 606, startPoint y: 323, endPoint x: 595, endPoint y: 343, distance: 22.8
click at [606, 323] on div at bounding box center [777, 241] width 358 height 291
click at [555, 403] on span "Generate" at bounding box center [545, 403] width 40 height 10
click at [555, 404] on span "Generate" at bounding box center [545, 403] width 40 height 10
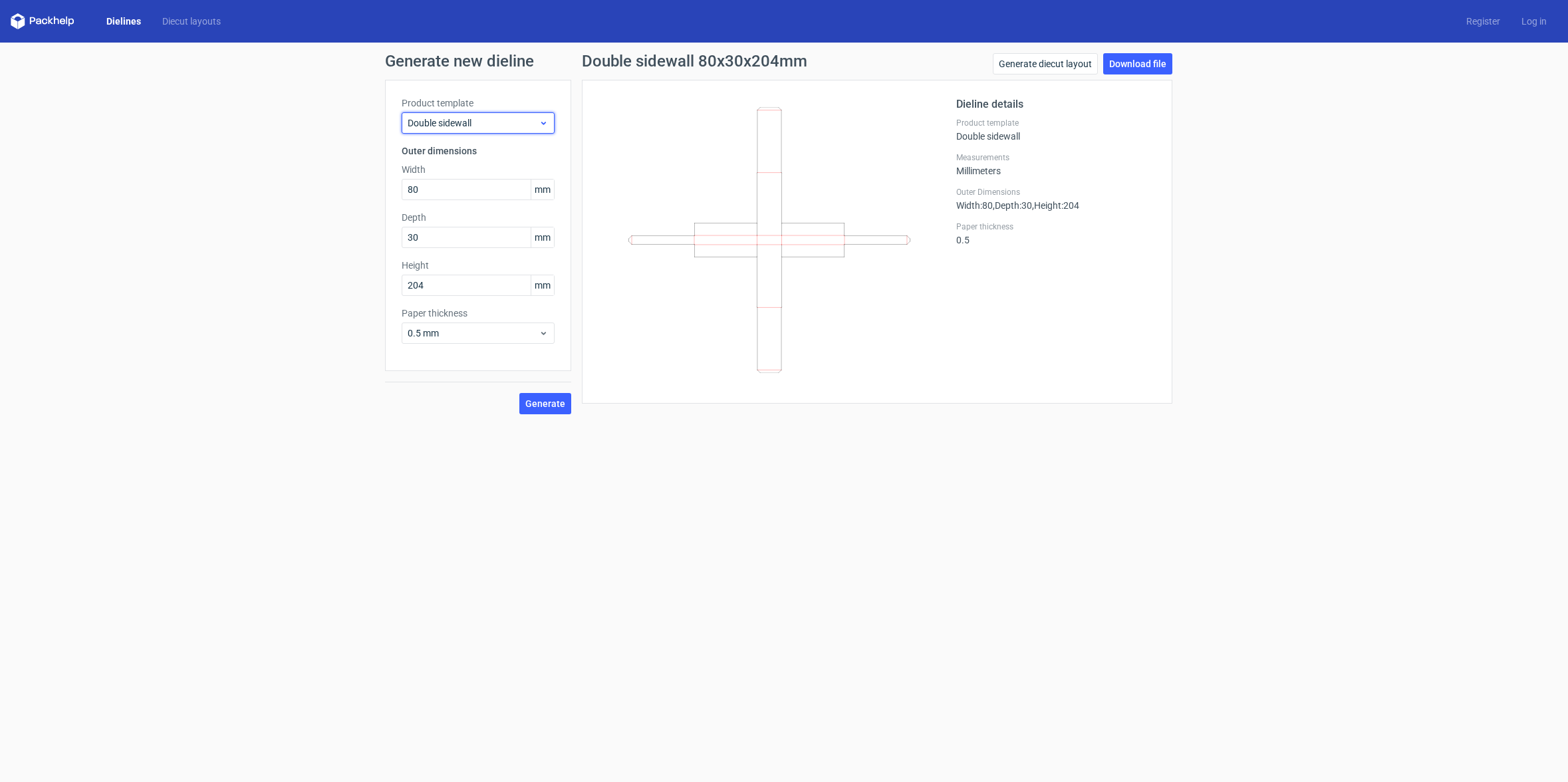
click at [539, 121] on icon at bounding box center [543, 123] width 10 height 10
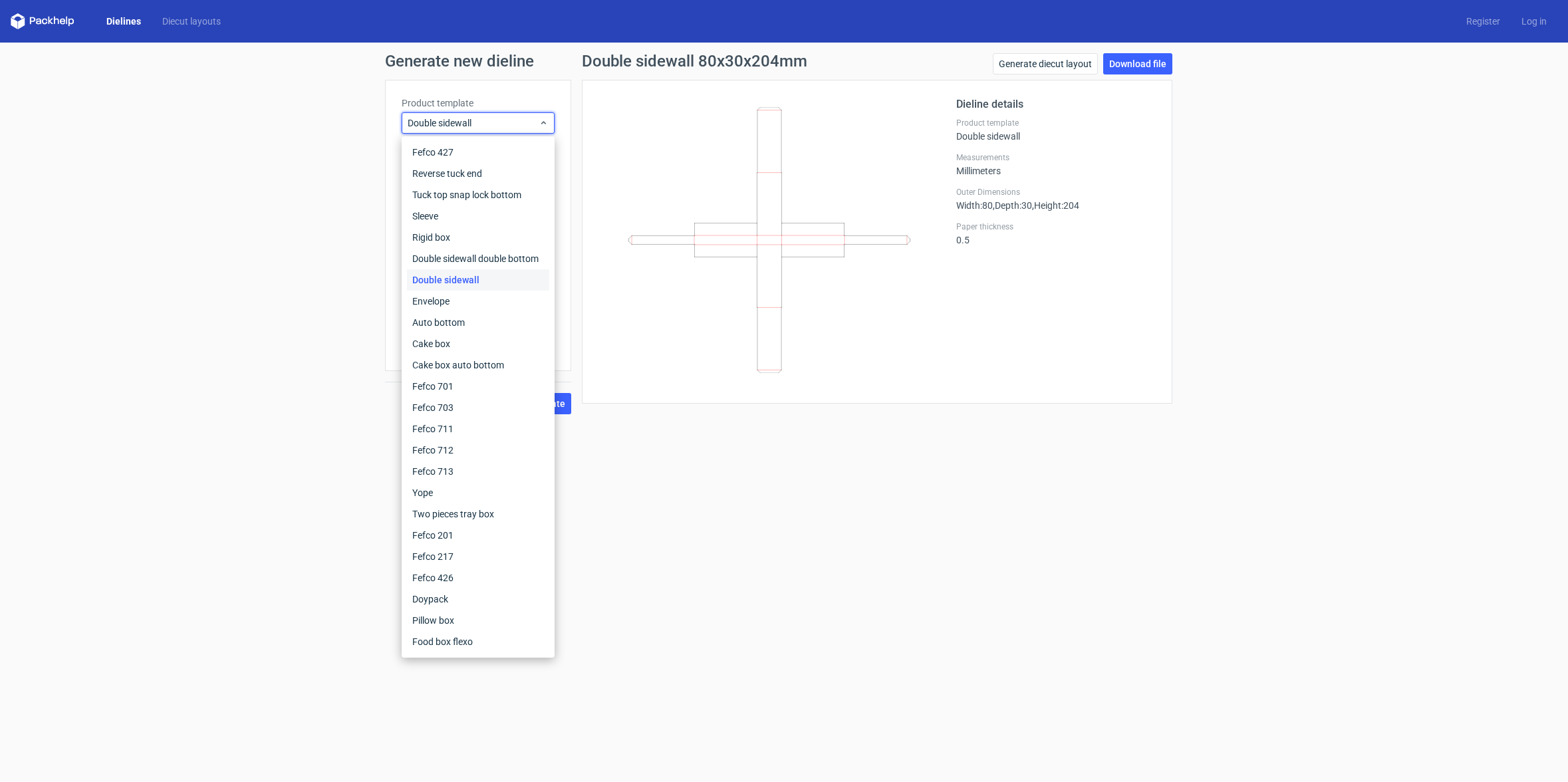
click at [581, 174] on div "Double sidewall 80x30x204mm Generate diecut layout Download file Dieline detail…" at bounding box center [876, 234] width 612 height 361
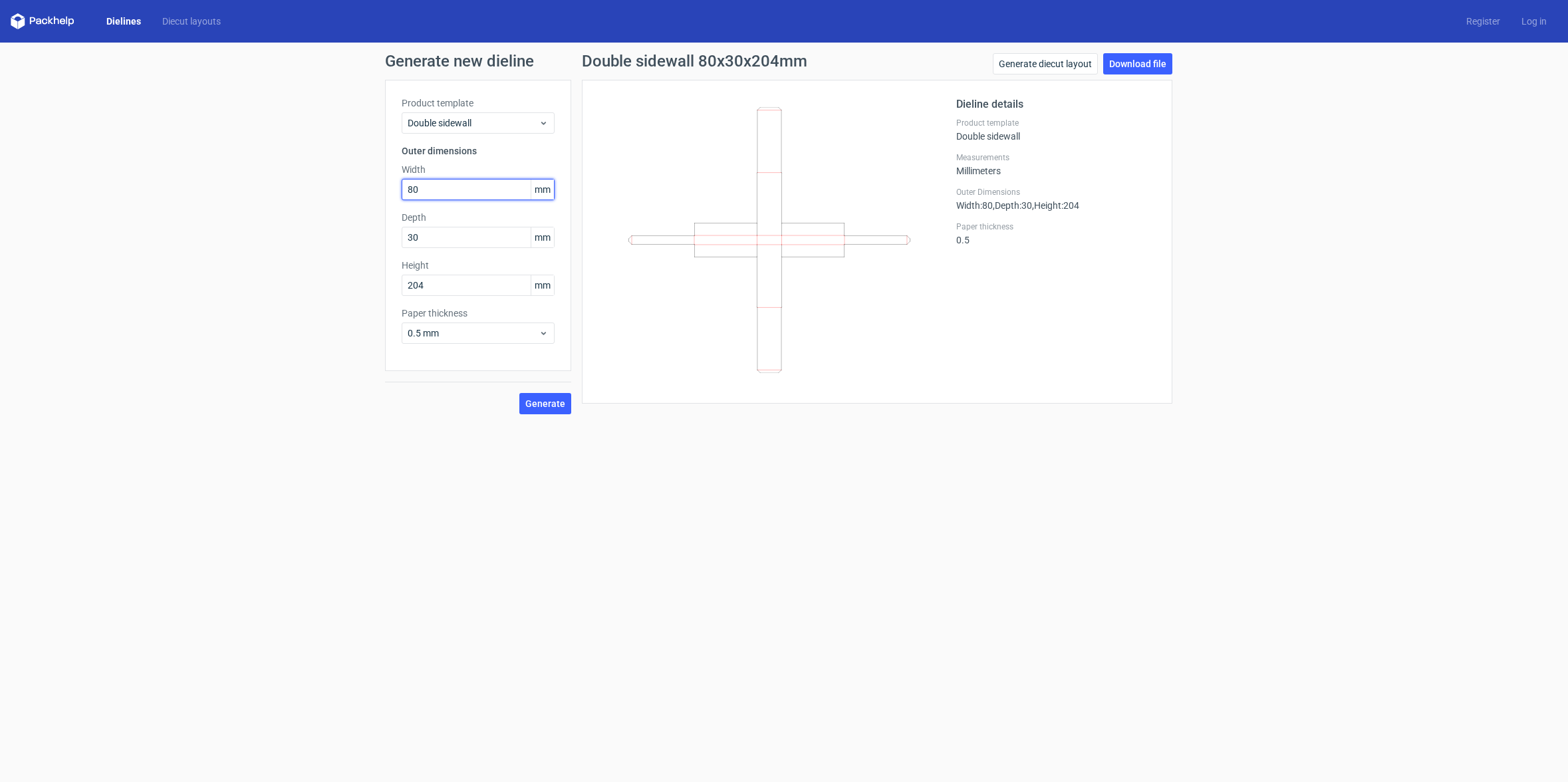
drag, startPoint x: 447, startPoint y: 185, endPoint x: 280, endPoint y: 184, distance: 167.0
click at [290, 184] on div "Generate new dieline Product template Double sidewall Outer dimensions Width 80…" at bounding box center [784, 234] width 1568 height 382
click at [439, 283] on input "204" at bounding box center [478, 285] width 153 height 21
drag, startPoint x: 349, startPoint y: 291, endPoint x: 256, endPoint y: 289, distance: 93.0
click at [256, 289] on div "Generate new dieline Product template Double sidewall Outer dimensions Width 80…" at bounding box center [784, 234] width 1568 height 382
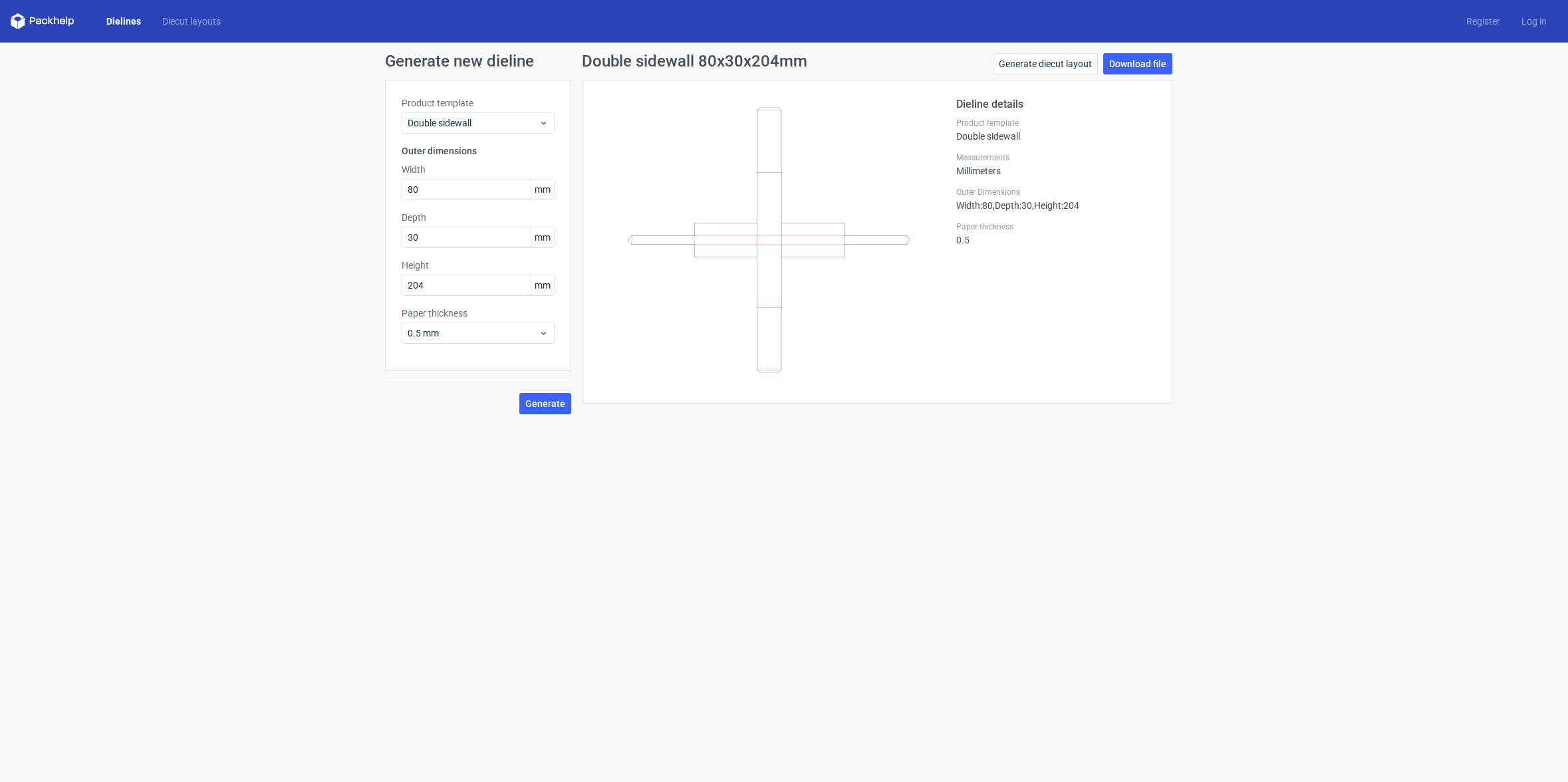
click at [256, 289] on div "Generate new dieline Product template Double sidewall Outer dimensions Width 80…" at bounding box center [784, 234] width 1568 height 382
drag, startPoint x: 433, startPoint y: 288, endPoint x: 356, endPoint y: 286, distance: 77.0
click at [356, 286] on div "Generate new dieline Product template Double sidewall Outer dimensions Width 80…" at bounding box center [784, 234] width 1568 height 382
type input "80"
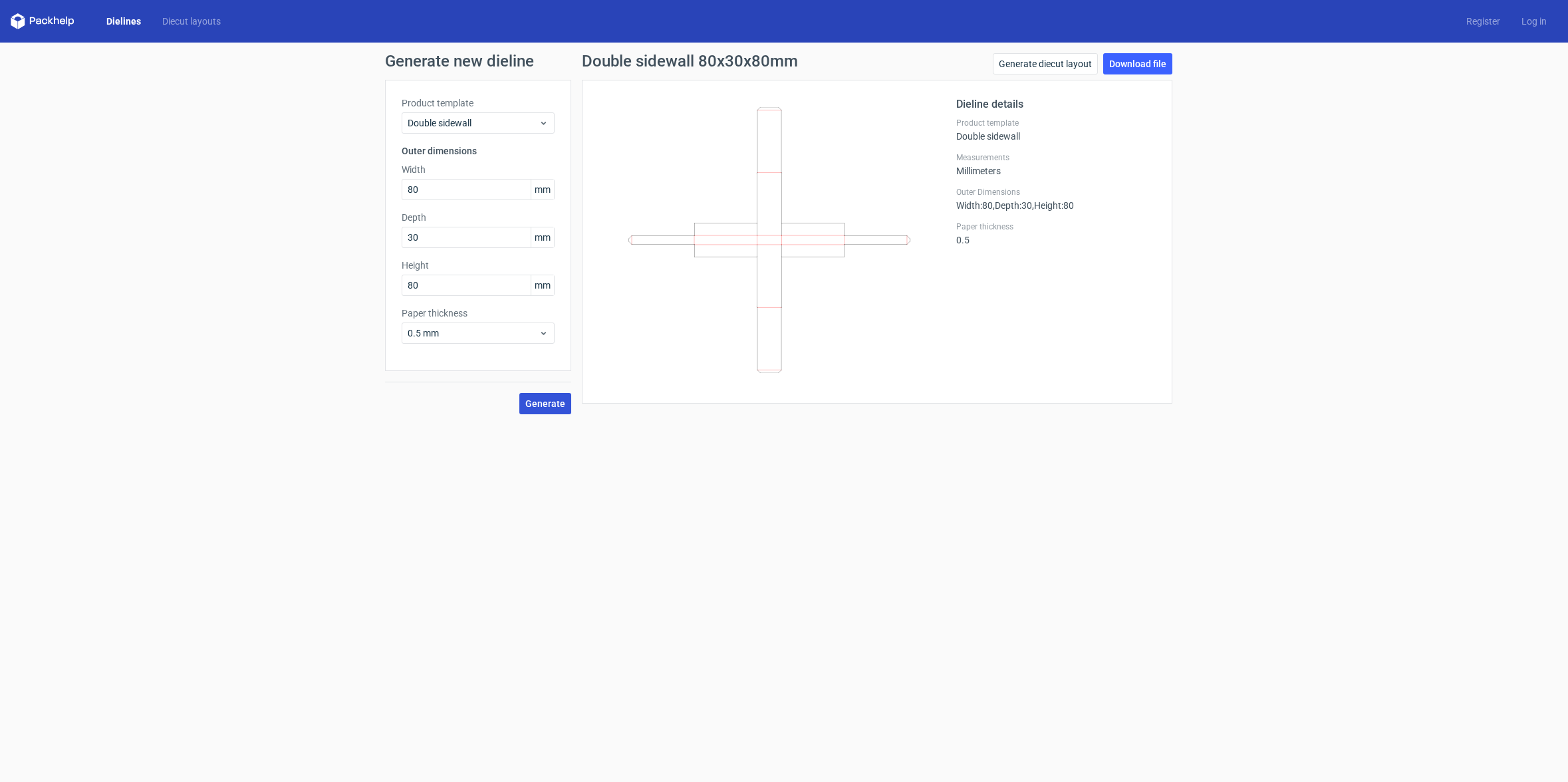
click at [542, 401] on span "Generate" at bounding box center [545, 403] width 40 height 10
drag, startPoint x: 426, startPoint y: 189, endPoint x: 332, endPoint y: 187, distance: 94.0
click at [353, 189] on div "Generate new dieline Product template Double sidewall Outer dimensions Width 80…" at bounding box center [784, 234] width 1568 height 382
click at [332, 187] on div "Generate new dieline Product template Double sidewall Outer dimensions Width 80…" at bounding box center [784, 234] width 1568 height 382
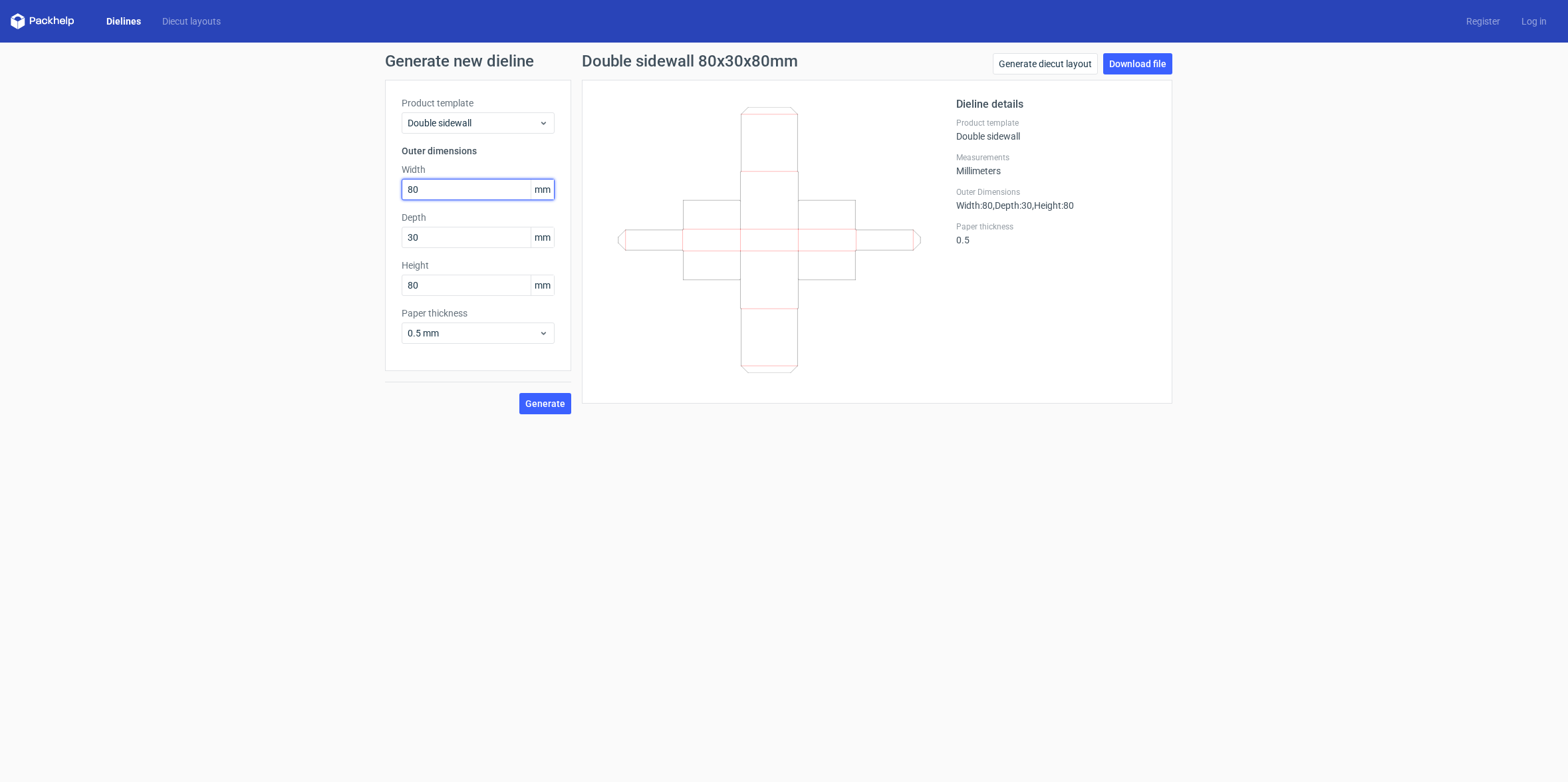
drag, startPoint x: 458, startPoint y: 188, endPoint x: 351, endPoint y: 185, distance: 107.0
click at [351, 185] on div "Generate new dieline Product template Double sidewall Outer dimensions Width 80…" at bounding box center [784, 234] width 1568 height 382
click at [551, 401] on span "Generate" at bounding box center [545, 403] width 40 height 10
click at [430, 285] on input "80" at bounding box center [478, 285] width 153 height 21
drag, startPoint x: 430, startPoint y: 285, endPoint x: 376, endPoint y: 286, distance: 54.0
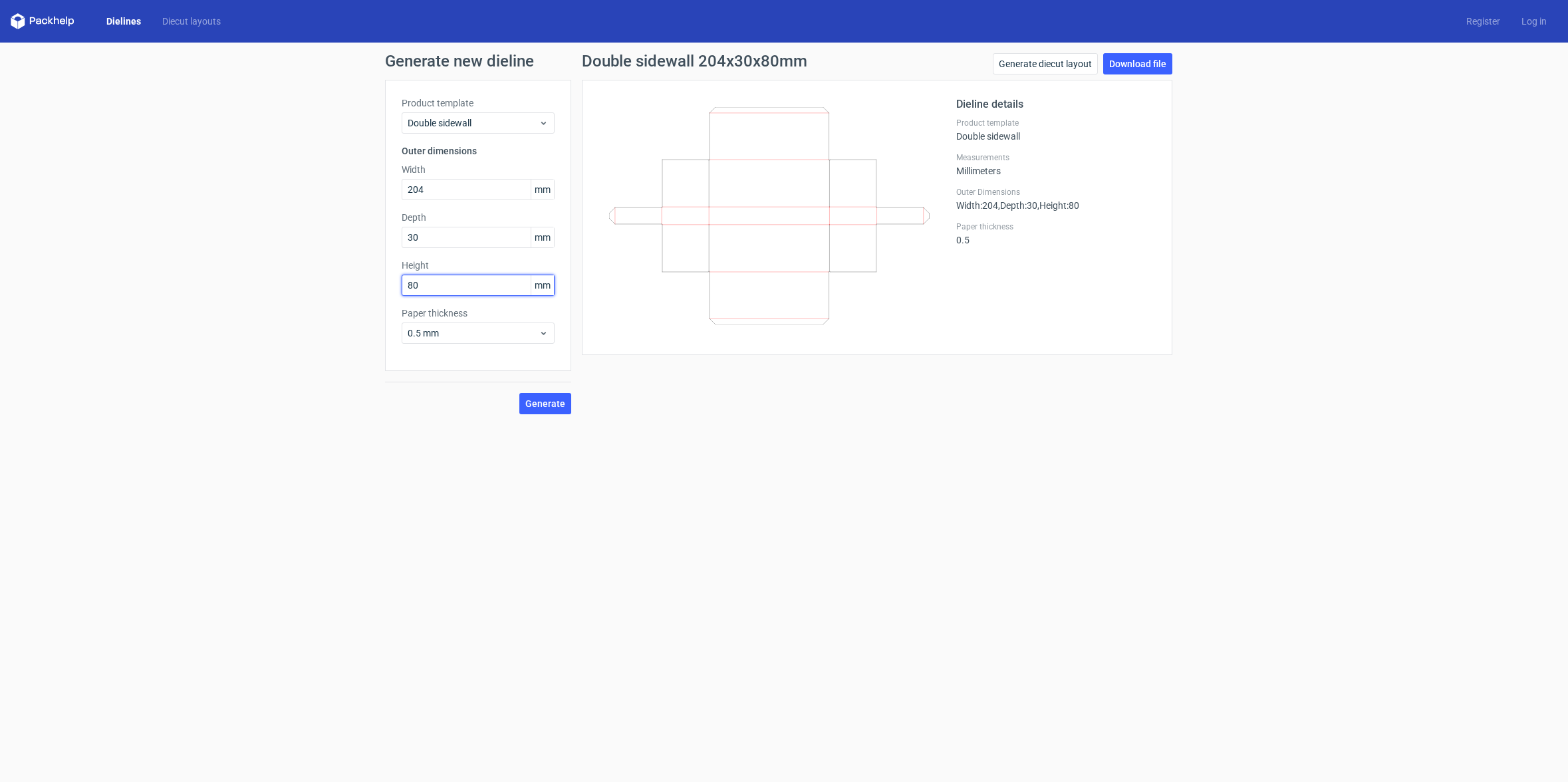
click at [379, 286] on div "Generate new dieline Product template Double sidewall Outer dimensions Width 20…" at bounding box center [784, 234] width 1568 height 382
click at [376, 286] on div "Generate new dieline Product template Double sidewall Outer dimensions Width 20…" at bounding box center [784, 234] width 1568 height 382
drag, startPoint x: 430, startPoint y: 192, endPoint x: 178, endPoint y: 186, distance: 252.1
click at [183, 186] on div "Generate new dieline Product template Double sidewall Outer dimensions Width 20…" at bounding box center [784, 234] width 1568 height 382
type input "80"
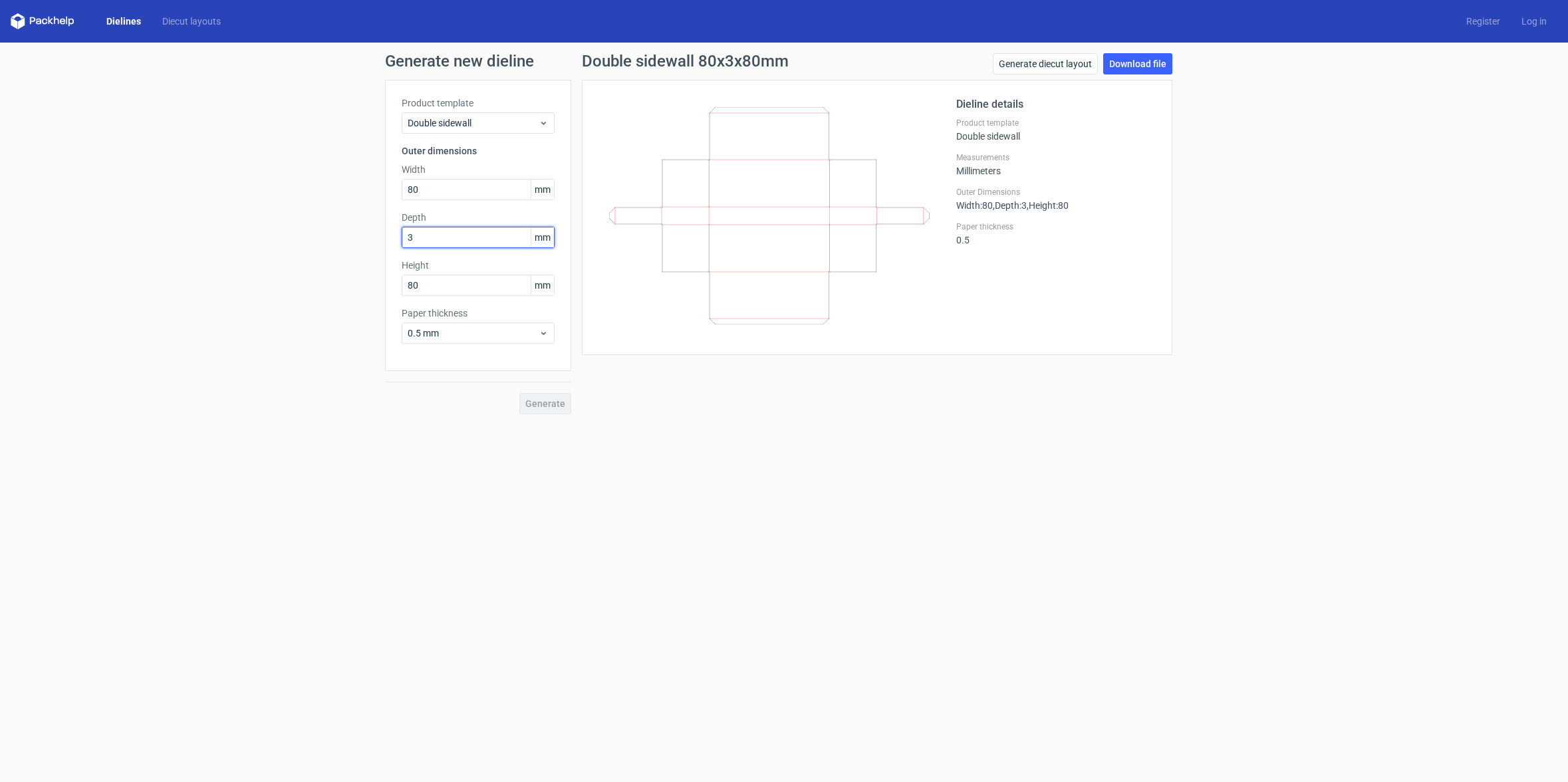
type input "30"
type input "204"
click at [564, 400] on button "Generate" at bounding box center [545, 403] width 52 height 21
click at [547, 119] on icon at bounding box center [543, 123] width 10 height 10
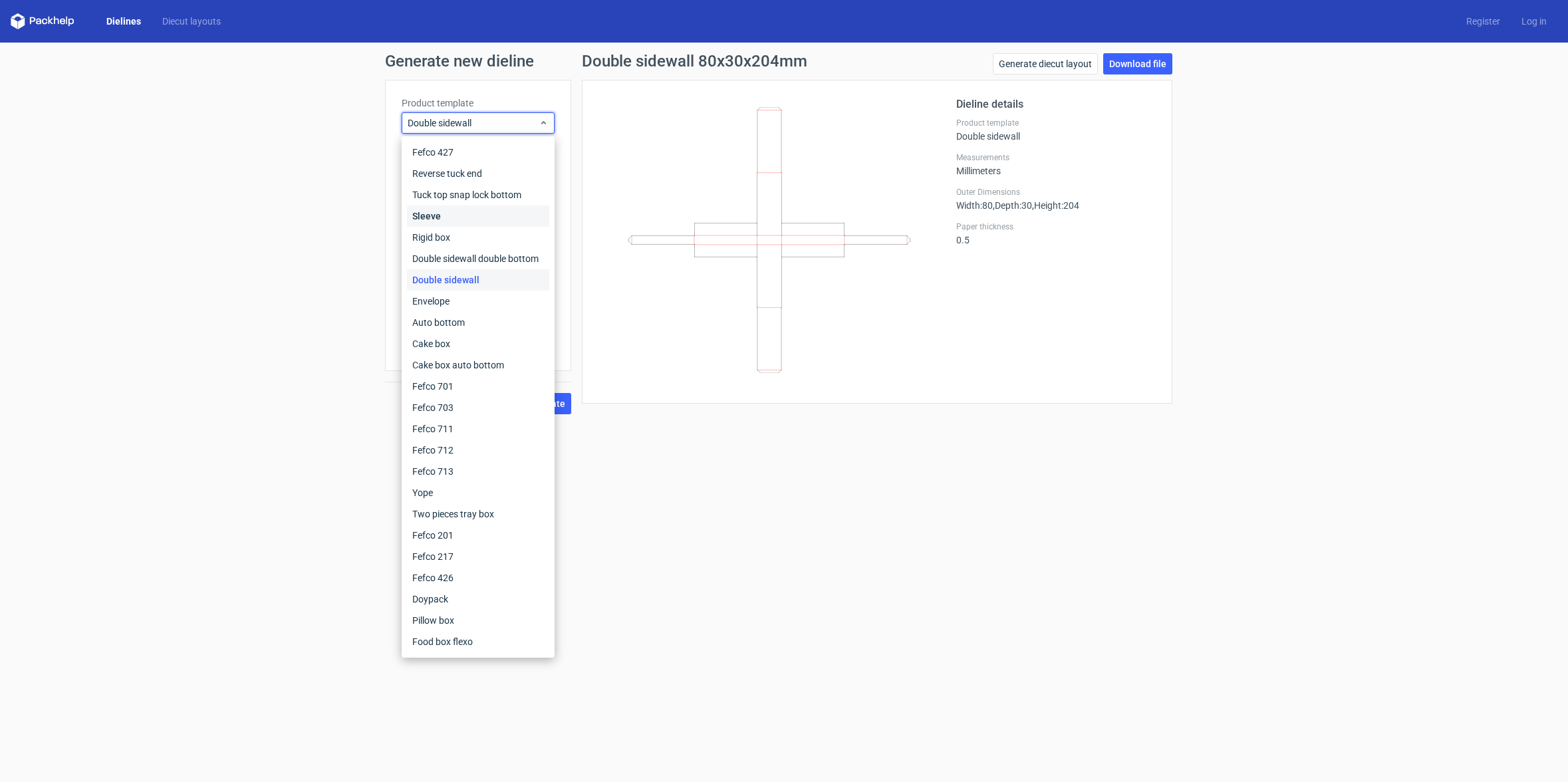
click at [454, 218] on div "Sleeve" at bounding box center [478, 216] width 142 height 21
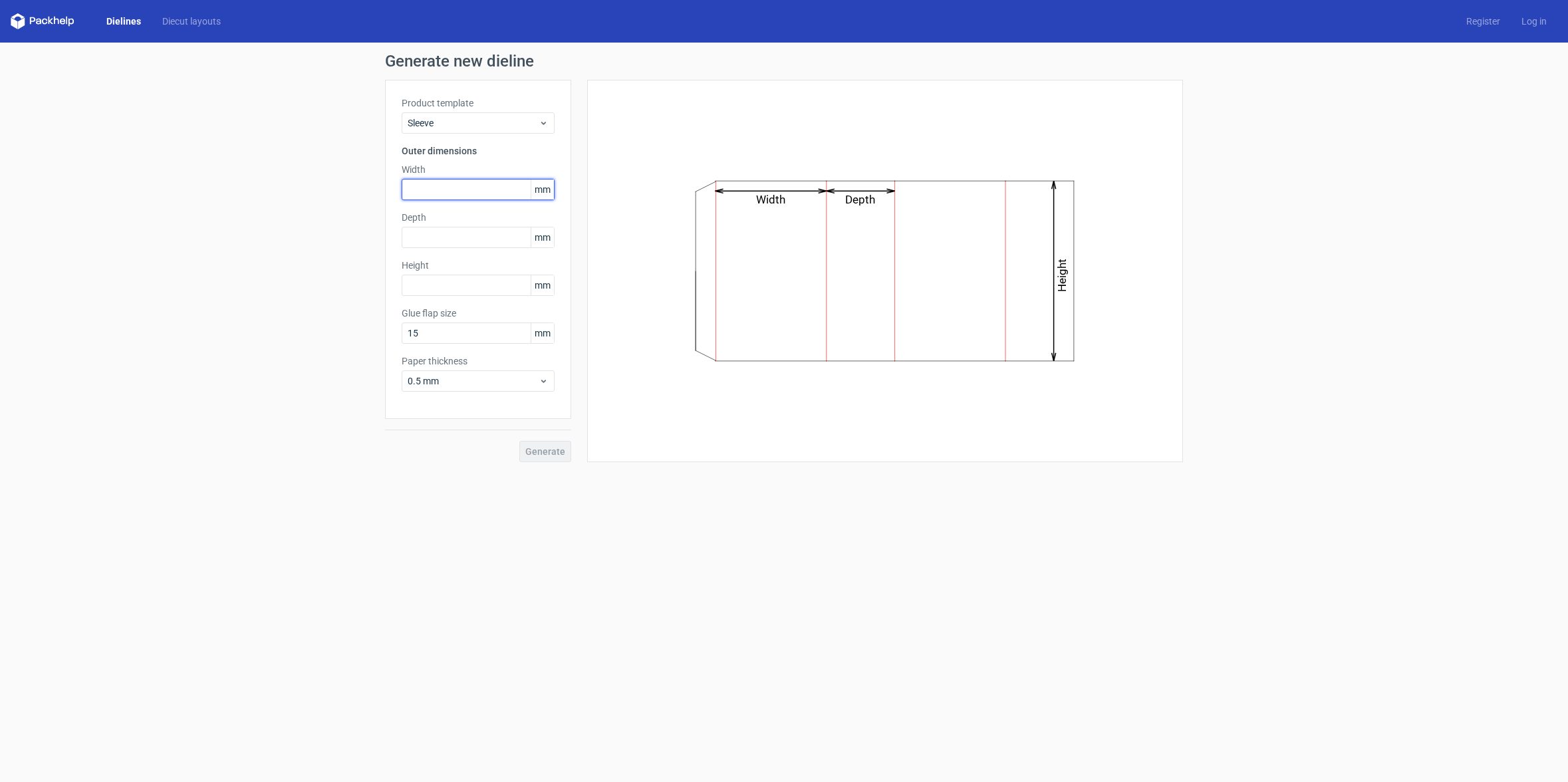
click at [477, 187] on input "text" at bounding box center [478, 189] width 153 height 21
type input "81"
type input "31"
type input "205"
click at [544, 445] on button "Generate" at bounding box center [545, 451] width 52 height 21
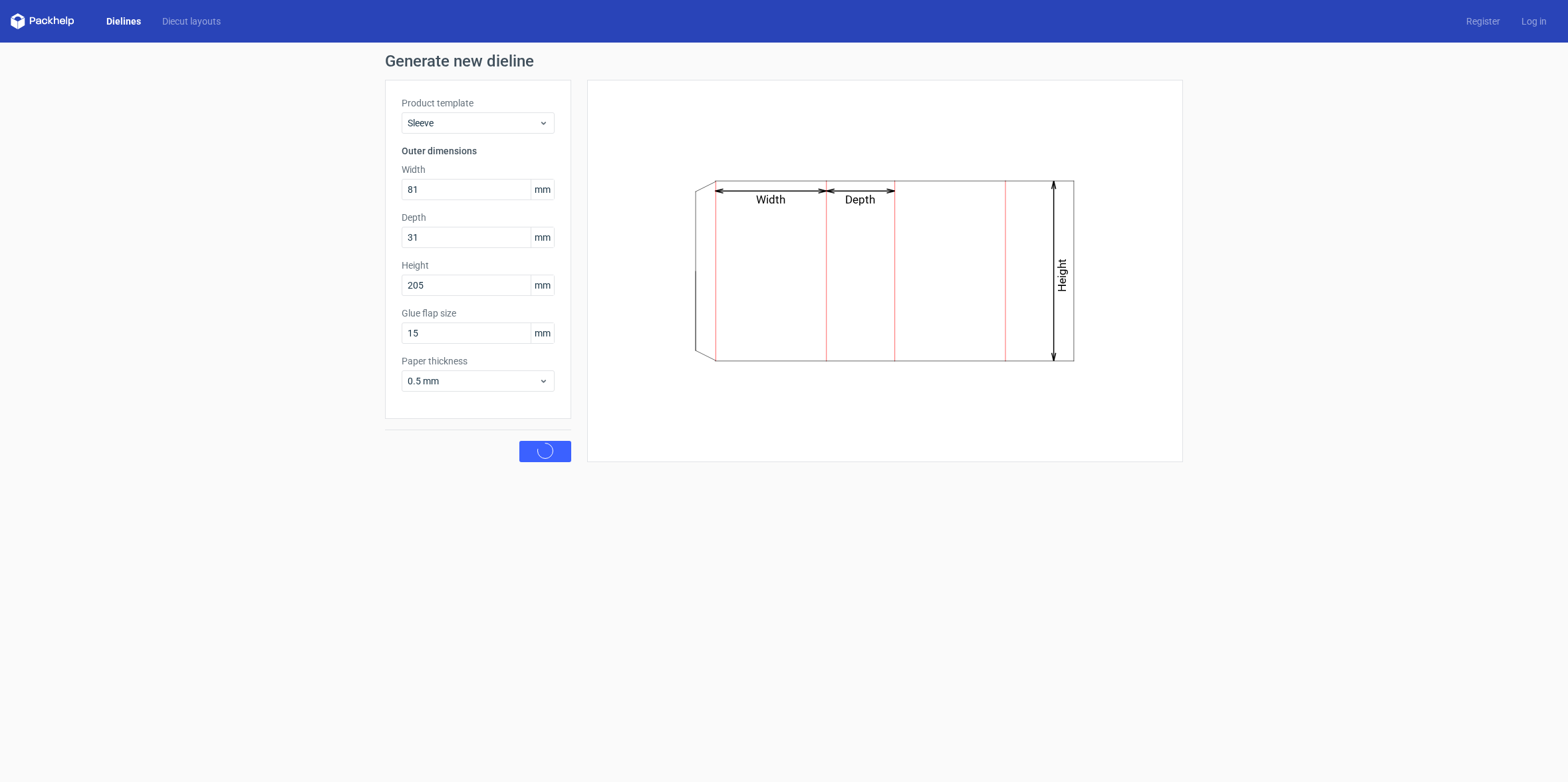
click at [546, 445] on circle at bounding box center [545, 451] width 21 height 21
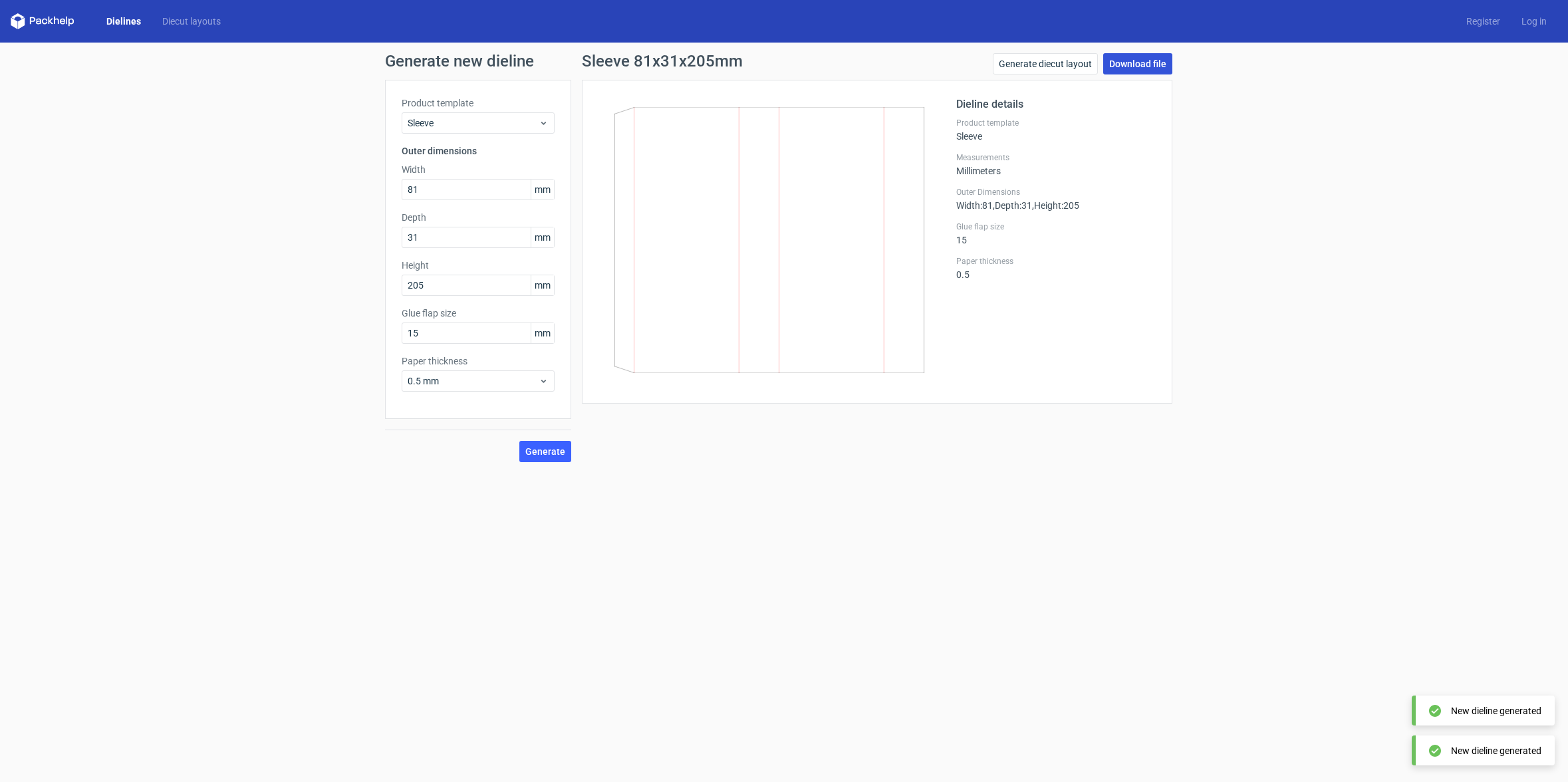
click at [1139, 69] on link "Download file" at bounding box center [1137, 64] width 69 height 21
drag, startPoint x: 1342, startPoint y: 215, endPoint x: 1155, endPoint y: 244, distance: 189.2
click at [1342, 215] on div "Generate new dieline Product template Sleeve Outer dimensions Width 81 mm Depth…" at bounding box center [784, 258] width 1568 height 431
click at [476, 123] on span "Sleeve" at bounding box center [473, 123] width 131 height 13
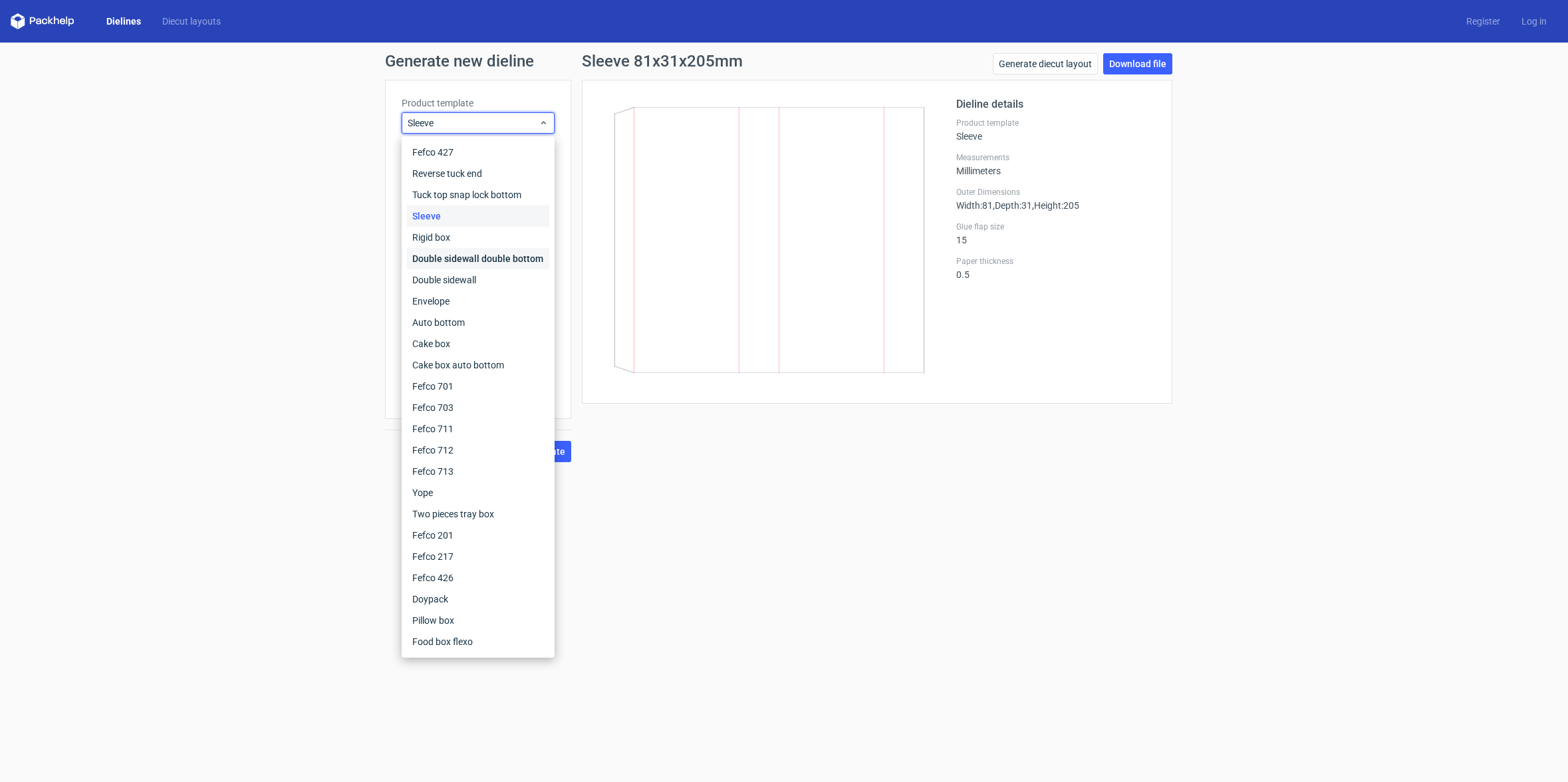
click at [479, 260] on div "Double sidewall double bottom" at bounding box center [478, 258] width 142 height 21
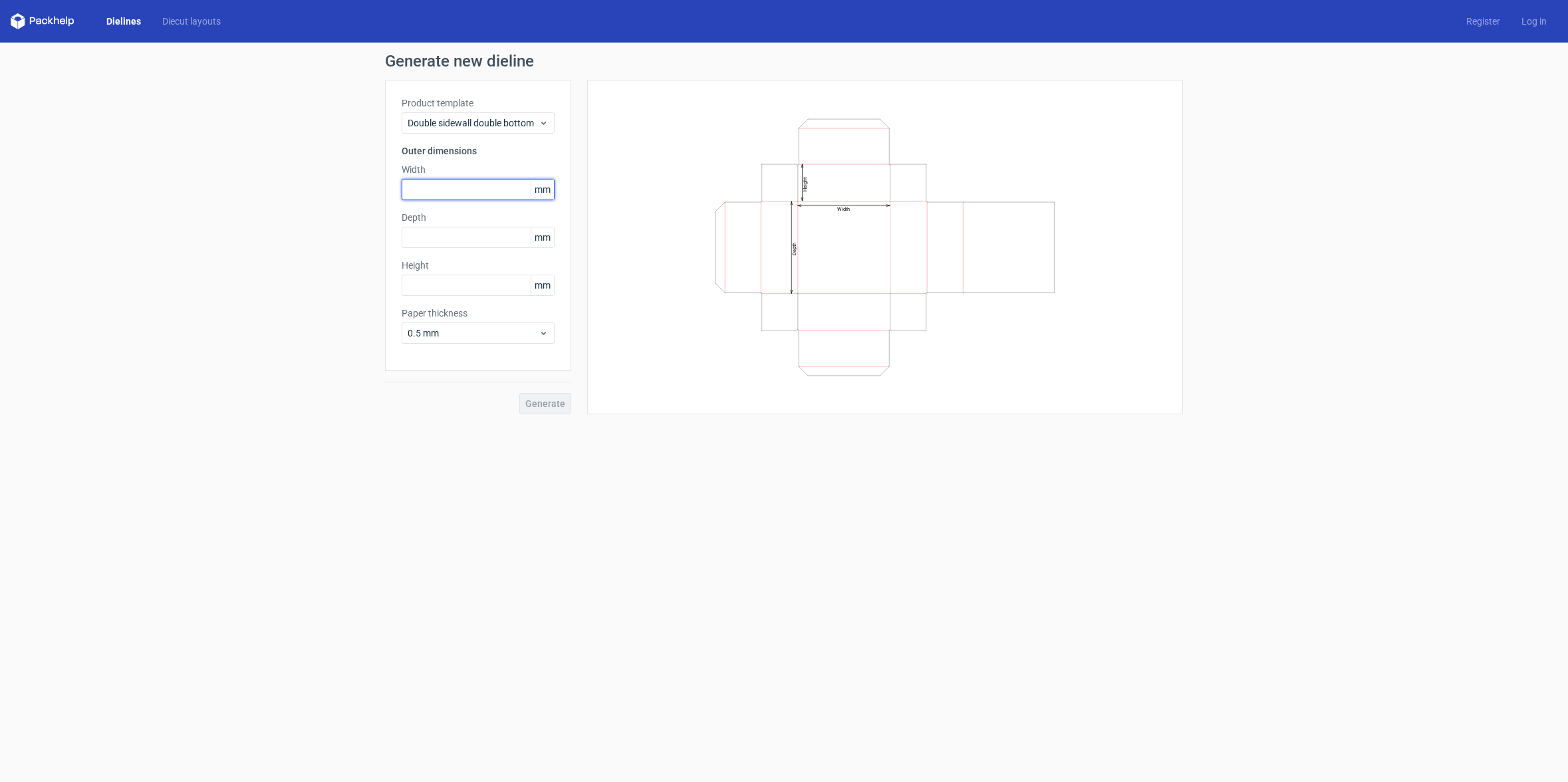
click at [457, 186] on input "text" at bounding box center [478, 189] width 153 height 21
type input "80"
type input "204"
type input "30"
click at [552, 404] on span "Generate" at bounding box center [545, 403] width 40 height 10
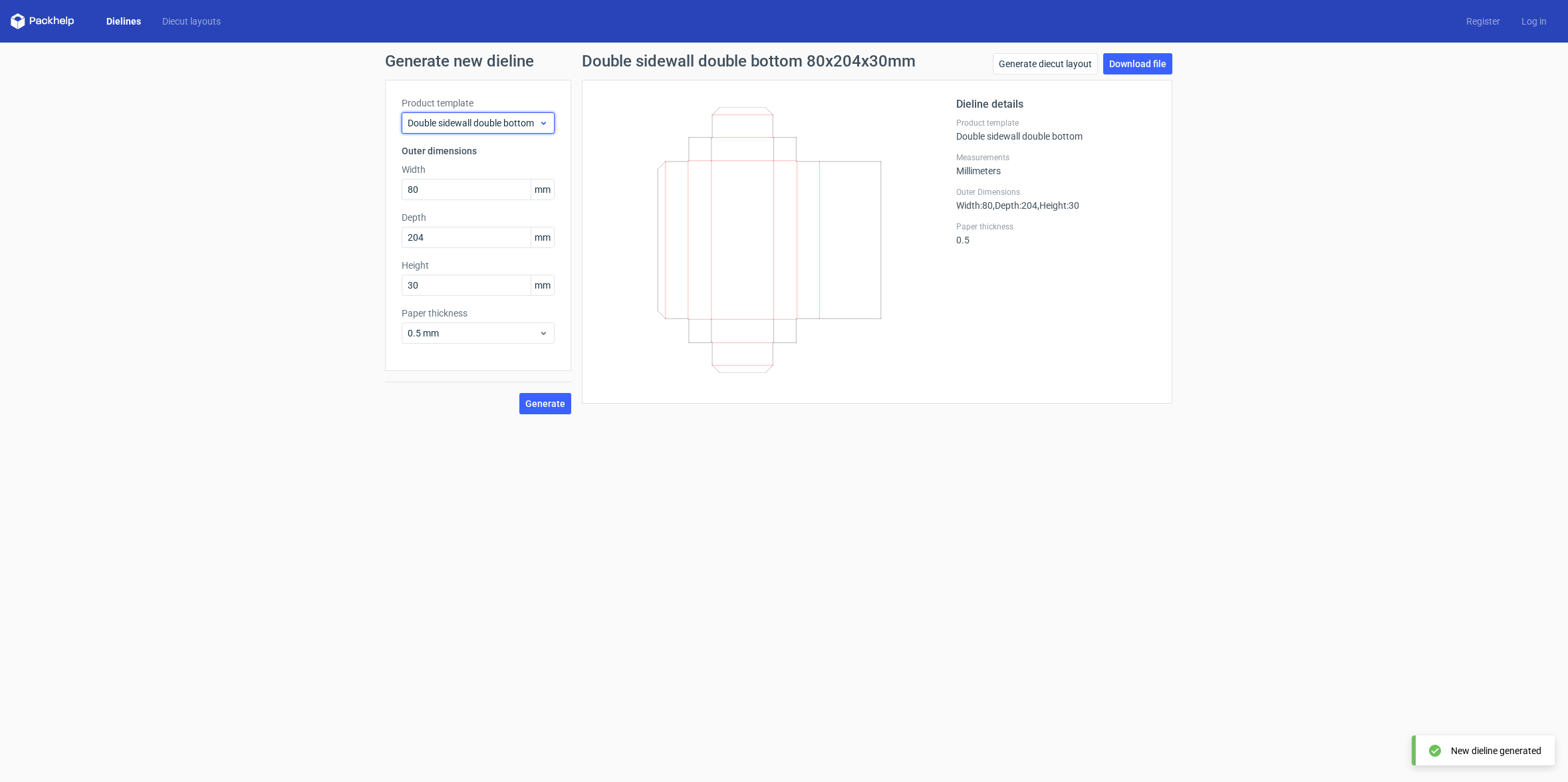
click at [467, 122] on span "Double sidewall double bottom" at bounding box center [473, 123] width 131 height 13
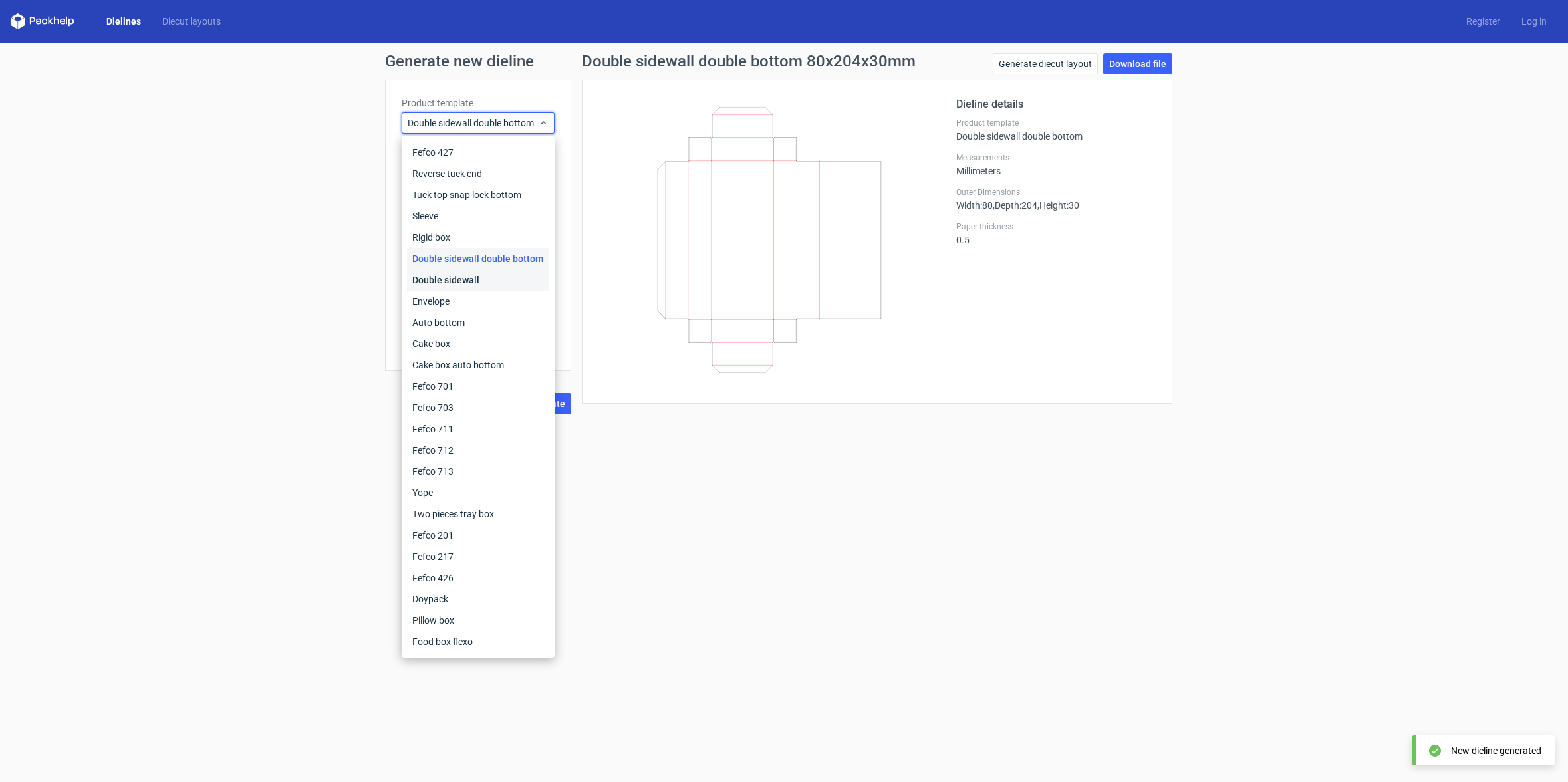
click at [442, 274] on div "Double sidewall" at bounding box center [478, 280] width 142 height 21
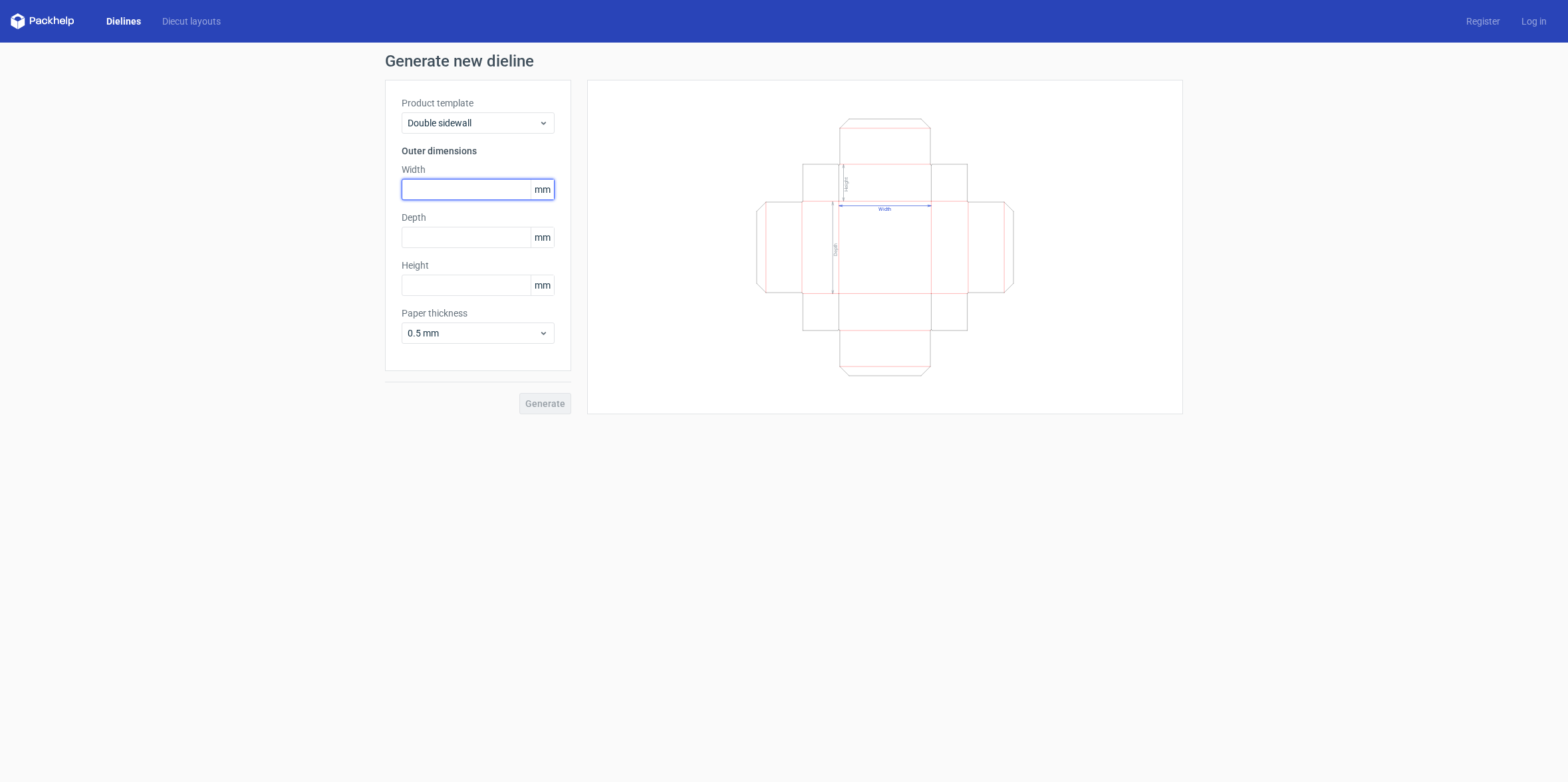
click at [445, 189] on input "text" at bounding box center [478, 189] width 153 height 21
type input "80"
type input "204"
type input "30"
click at [560, 407] on span "Generate" at bounding box center [545, 403] width 40 height 10
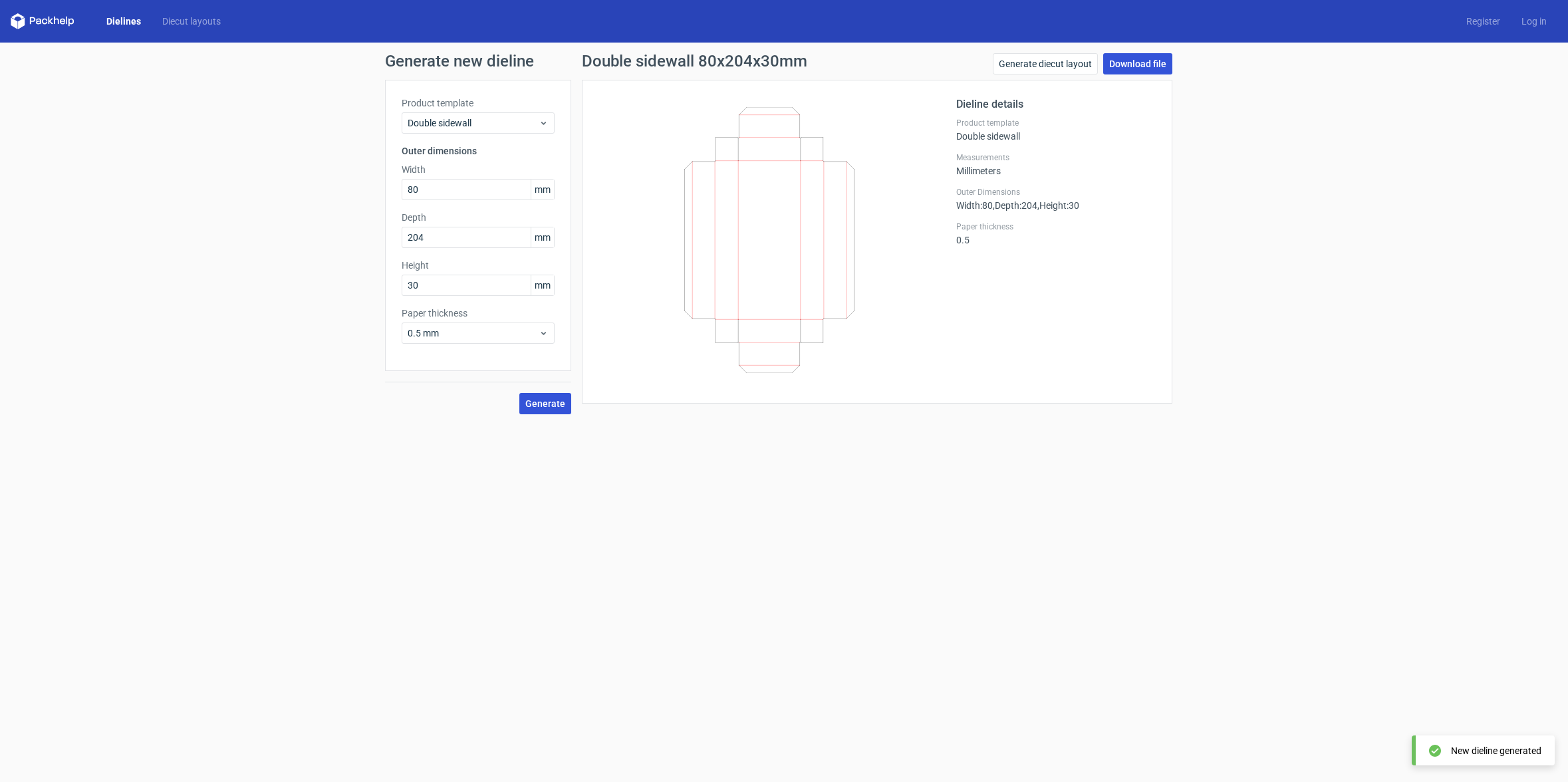
click at [1141, 59] on link "Download file" at bounding box center [1137, 64] width 69 height 21
click at [553, 402] on span "Generate" at bounding box center [545, 403] width 40 height 10
click at [1055, 64] on link "Generate diecut layout" at bounding box center [1045, 64] width 105 height 21
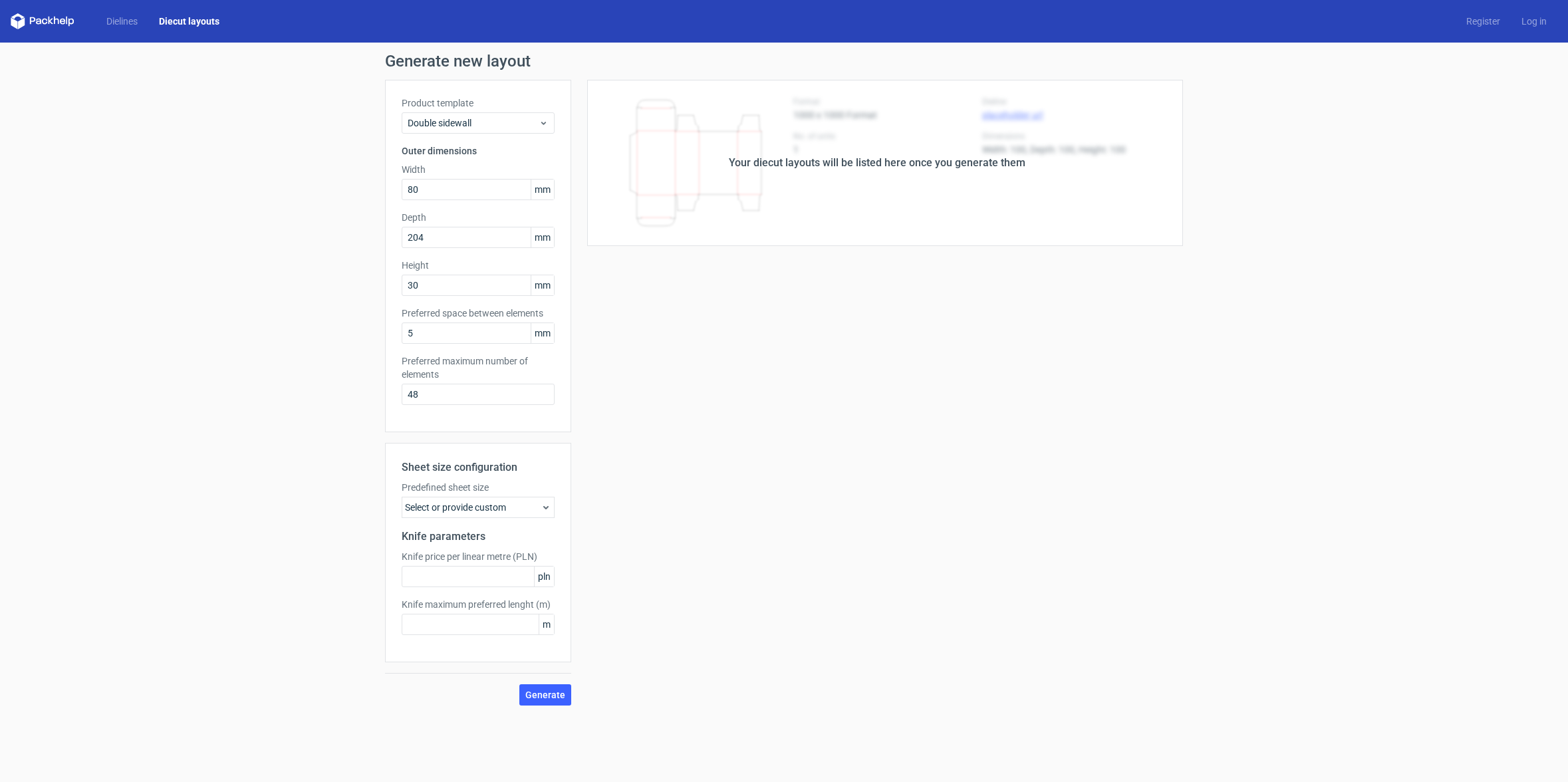
click at [714, 505] on div "Your diecut layouts will be listed here once you generate them Height Depth Wid…" at bounding box center [876, 393] width 612 height 626
click at [545, 507] on icon at bounding box center [546, 508] width 10 height 10
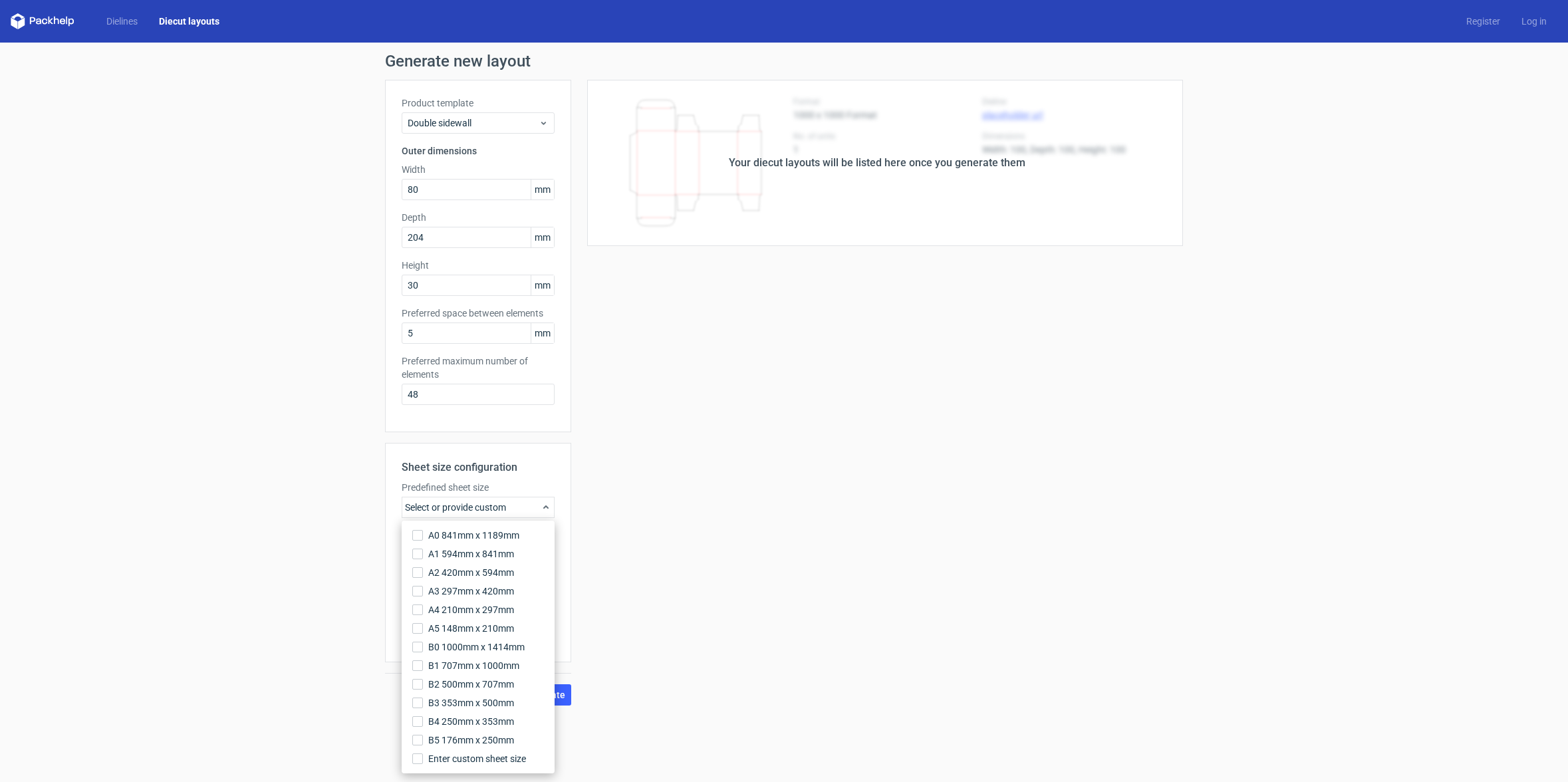
click at [720, 479] on div "Your diecut layouts will be listed here once you generate them Height Depth Wid…" at bounding box center [876, 393] width 612 height 626
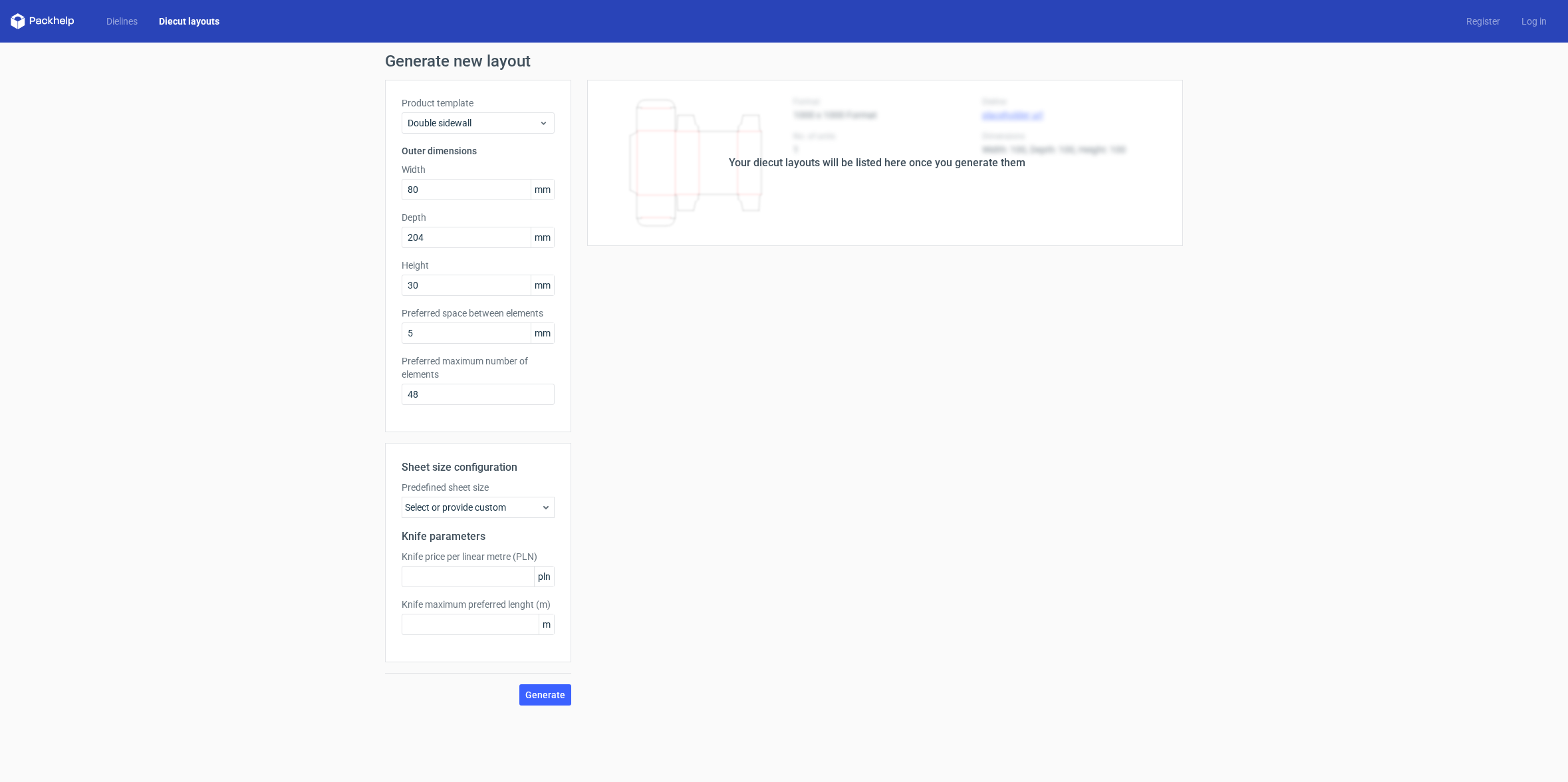
click at [805, 161] on div "Your diecut layouts will be listed here once you generate them" at bounding box center [876, 163] width 297 height 16
click at [483, 402] on input "48" at bounding box center [478, 394] width 153 height 21
click at [550, 692] on span "Generate" at bounding box center [545, 695] width 40 height 10
click at [921, 102] on div "Your diecut layouts will be listed here once you generate them" at bounding box center [876, 163] width 612 height 166
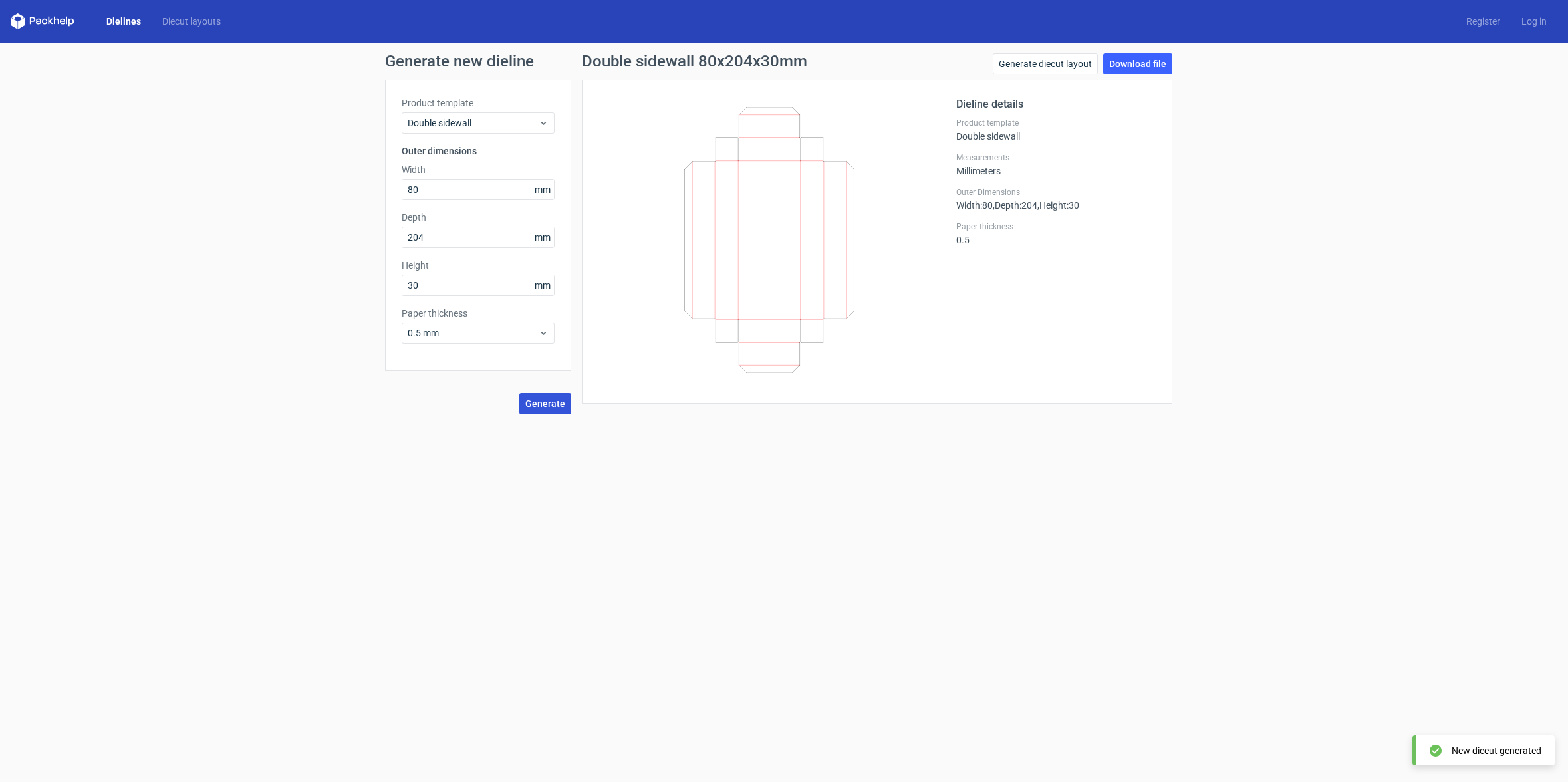
drag, startPoint x: 549, startPoint y: 406, endPoint x: 566, endPoint y: 406, distance: 17.0
click at [549, 406] on span "Generate" at bounding box center [545, 403] width 40 height 10
click at [1144, 63] on link "Download file" at bounding box center [1137, 64] width 69 height 21
click at [450, 122] on span "Double sidewall" at bounding box center [473, 123] width 131 height 13
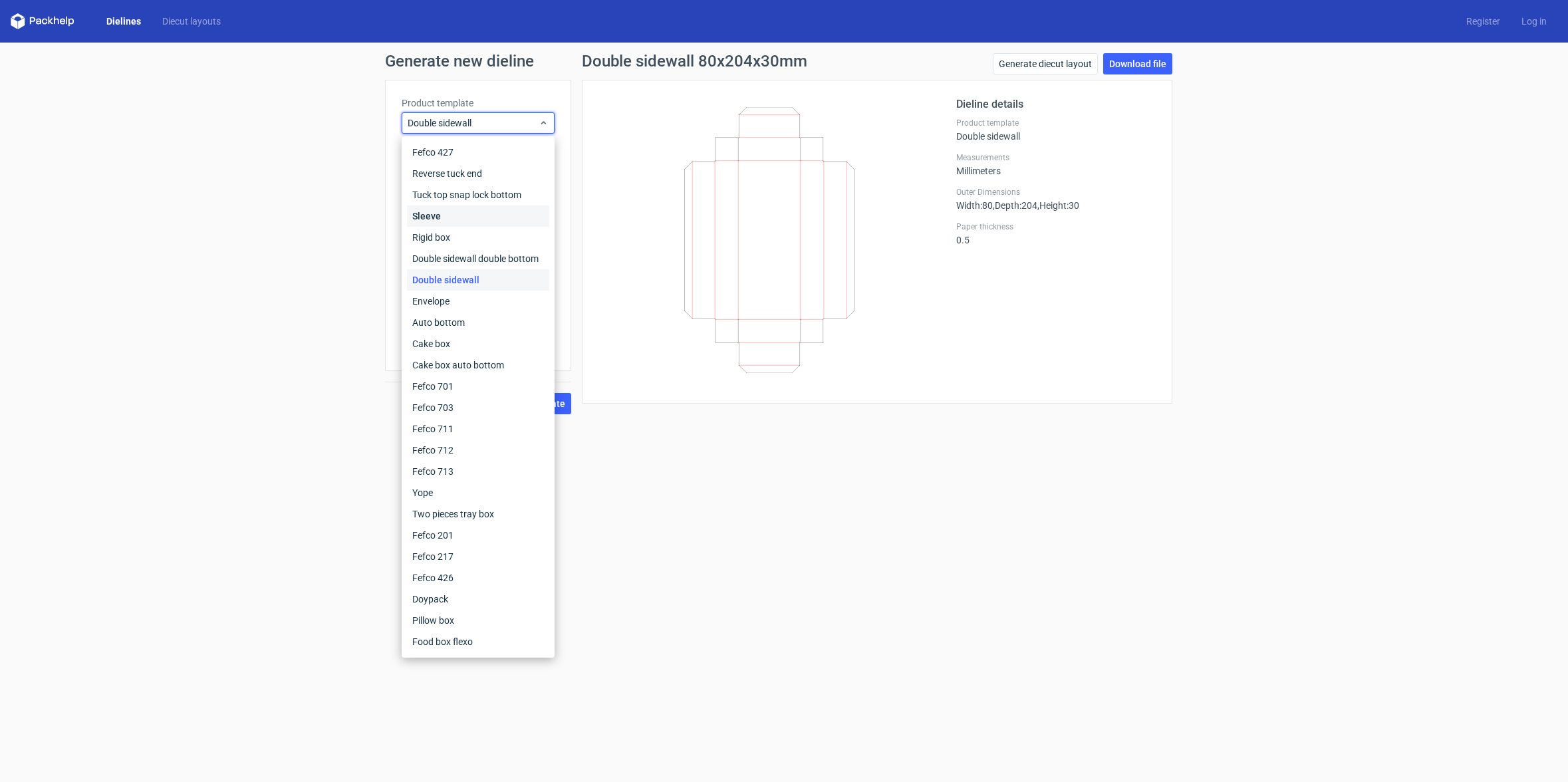
click at [439, 217] on div "Sleeve" at bounding box center [478, 216] width 142 height 21
